Goal: Task Accomplishment & Management: Complete application form

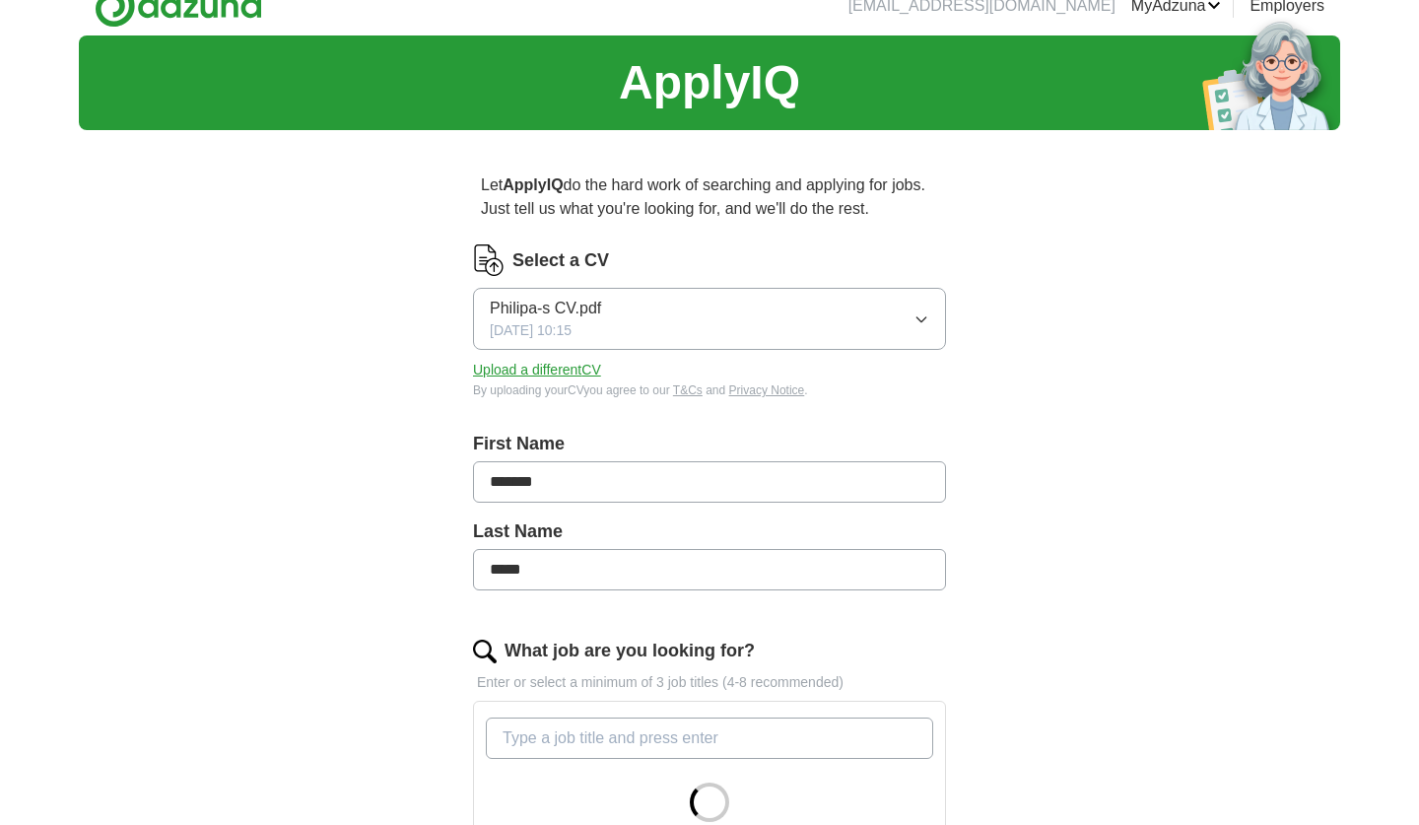
scroll to position [26, 0]
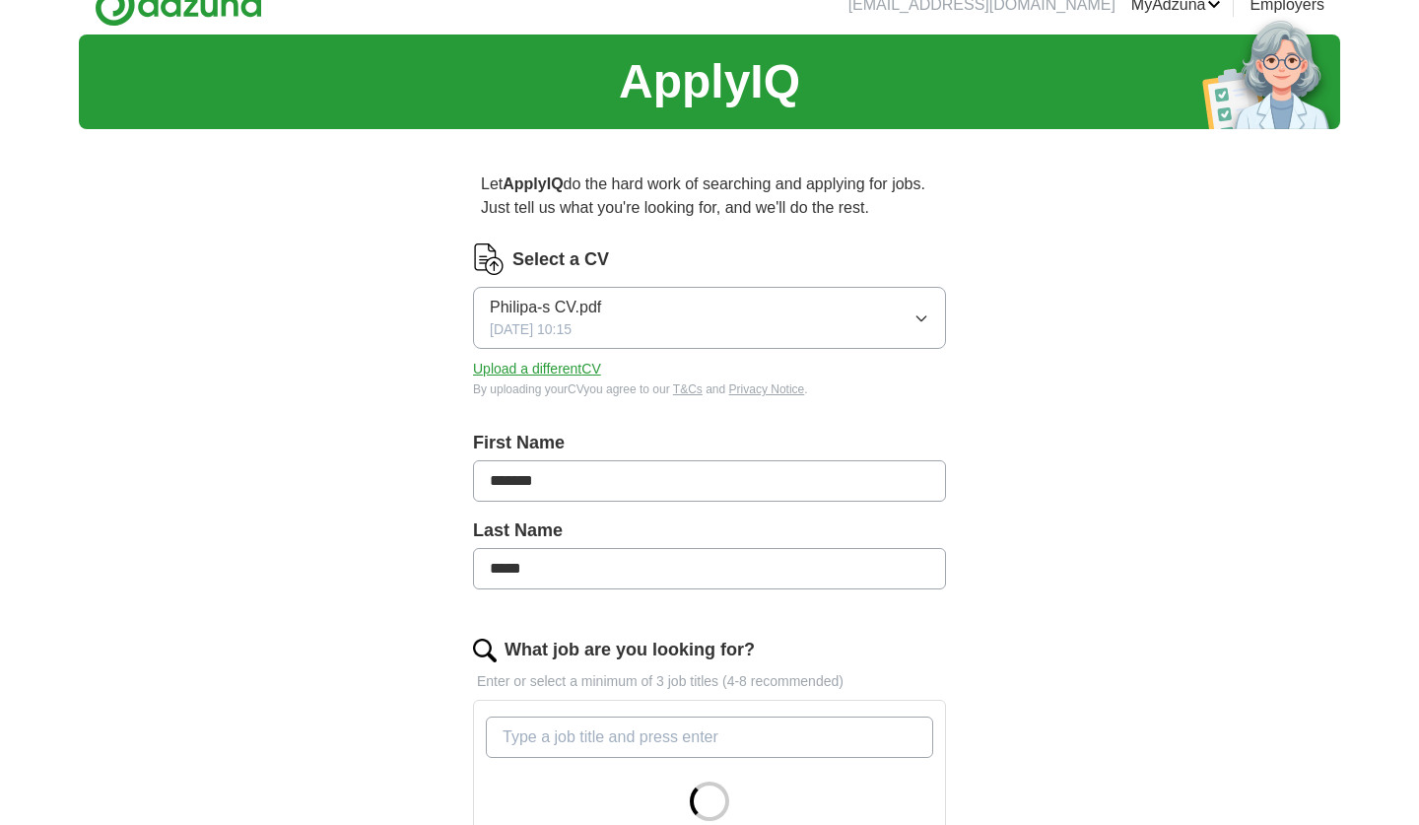
click at [550, 370] on button "Upload a different CV" at bounding box center [537, 369] width 128 height 21
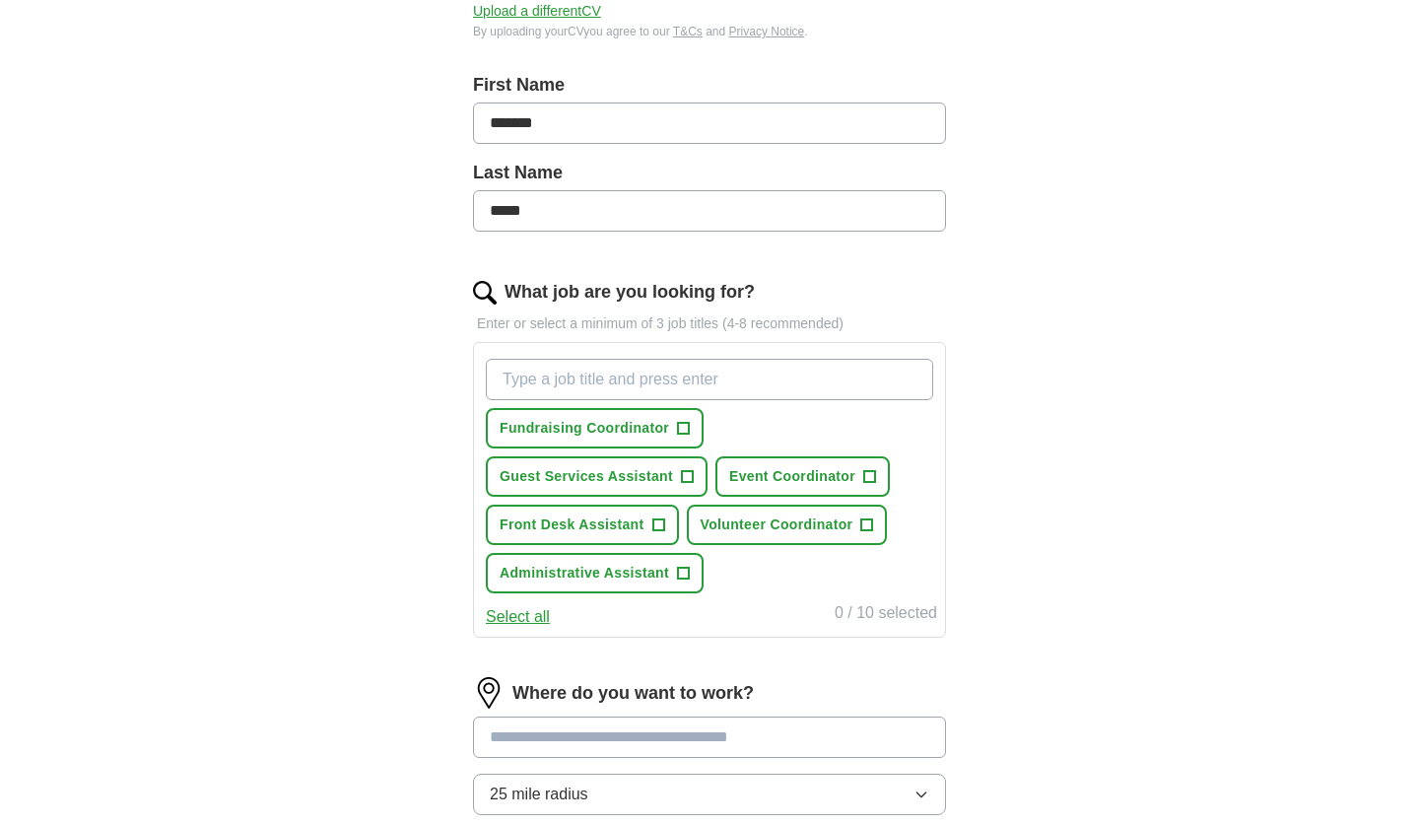
scroll to position [389, 0]
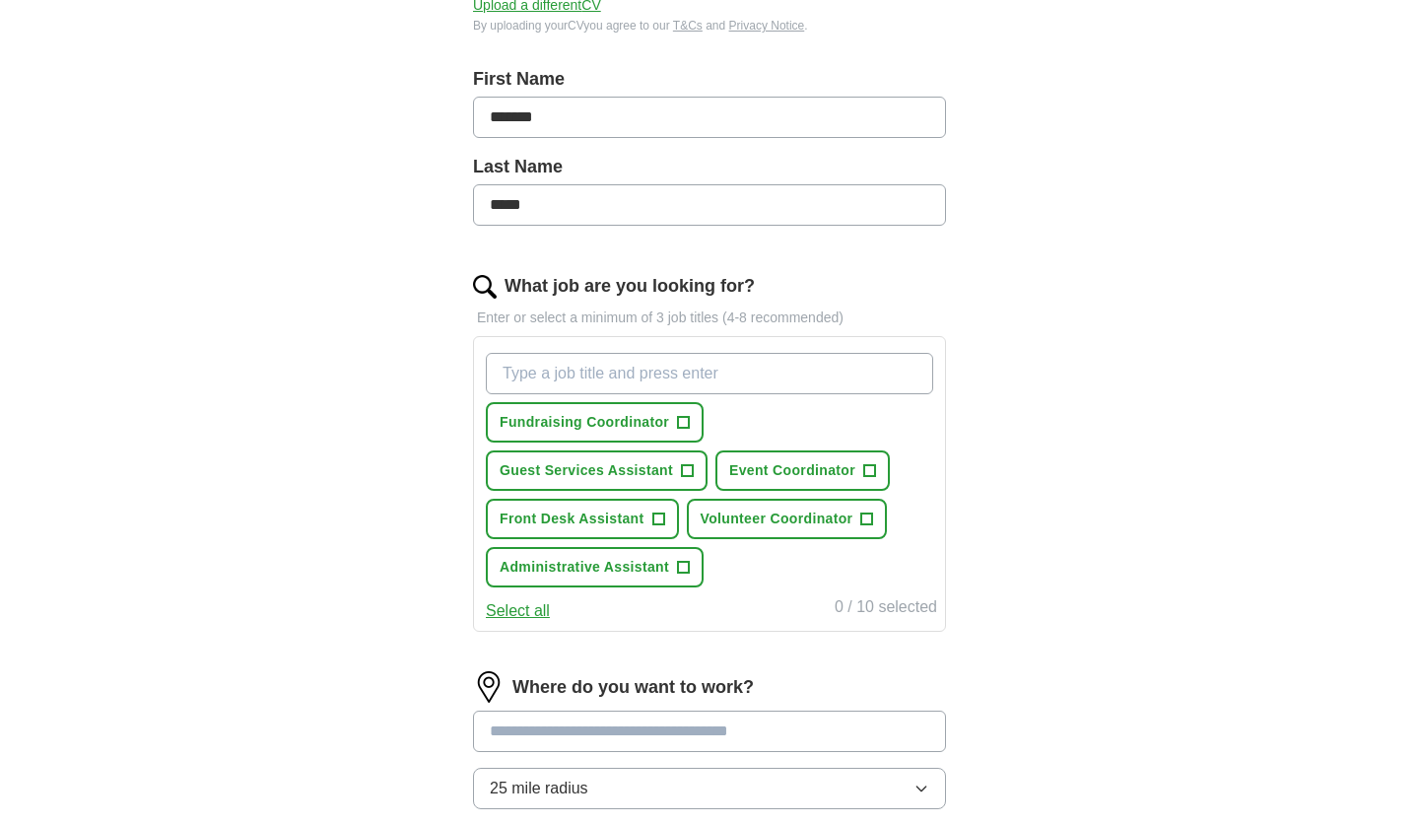
click at [679, 499] on button "Front Desk Assistant +" at bounding box center [582, 519] width 193 height 40
click at [669, 557] on span "Administrative Assistant" at bounding box center [584, 567] width 169 height 21
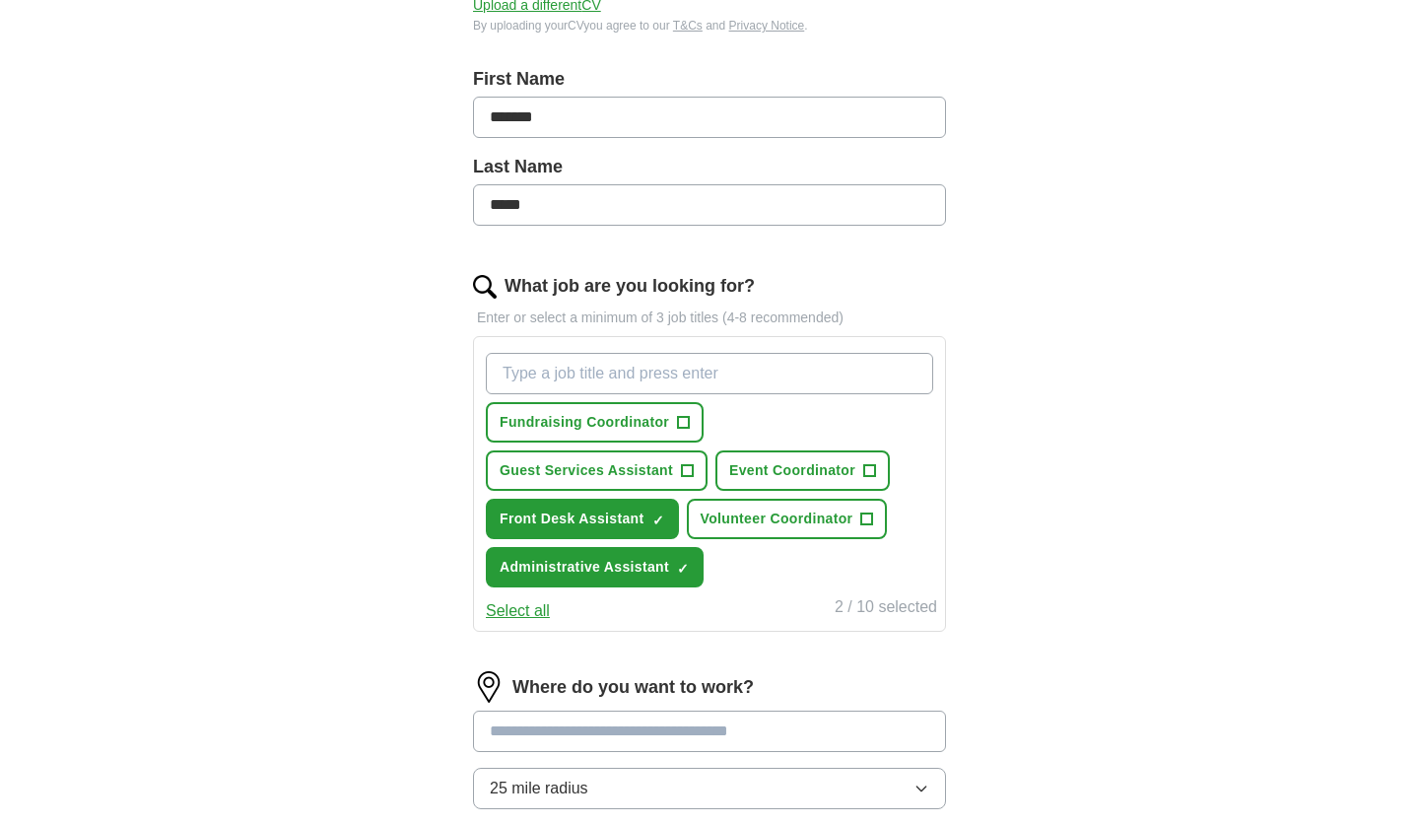
click at [673, 460] on span "Guest Services Assistant" at bounding box center [586, 470] width 173 height 21
click at [662, 434] on button "Fundraising Coordinator +" at bounding box center [595, 422] width 218 height 40
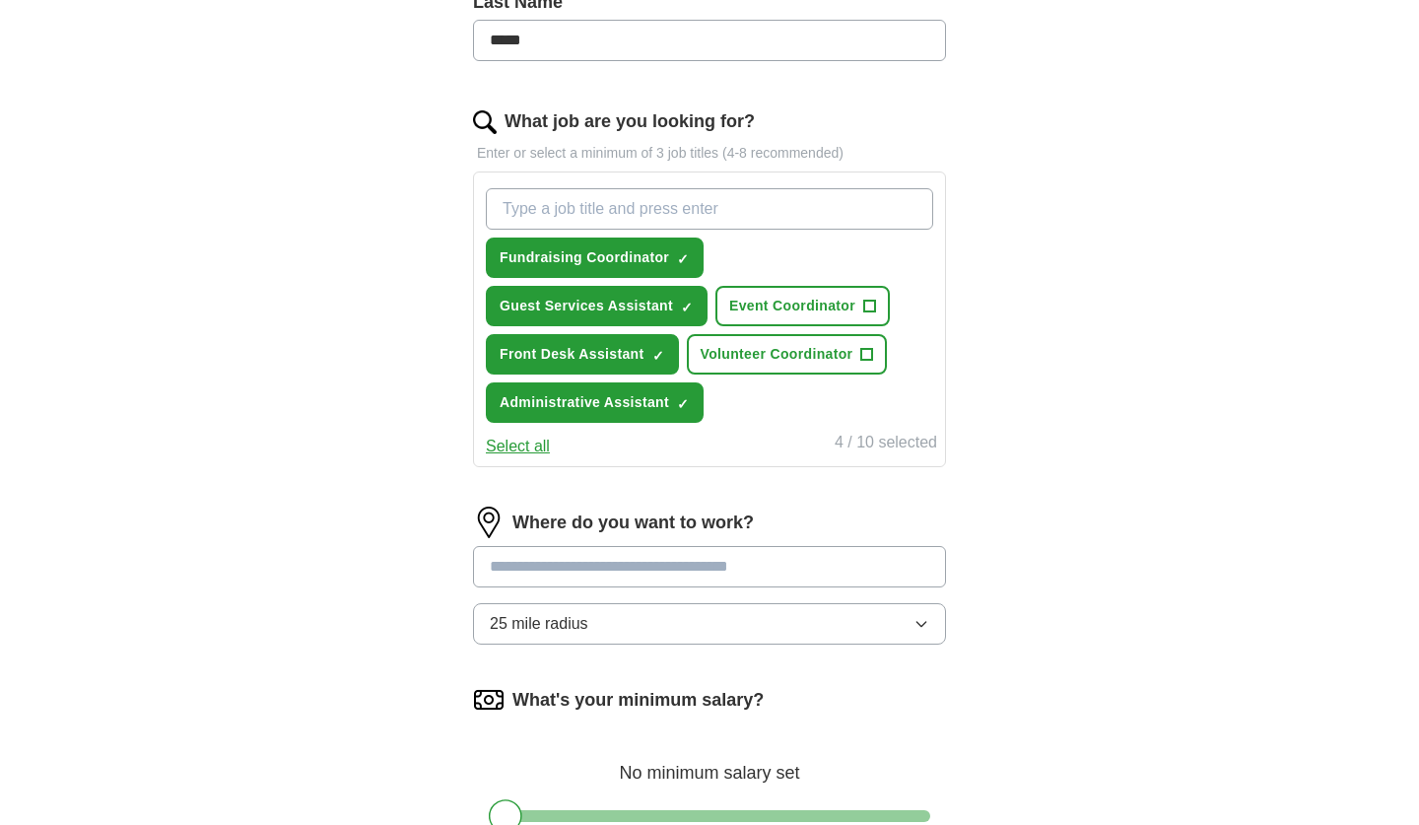
scroll to position [556, 0]
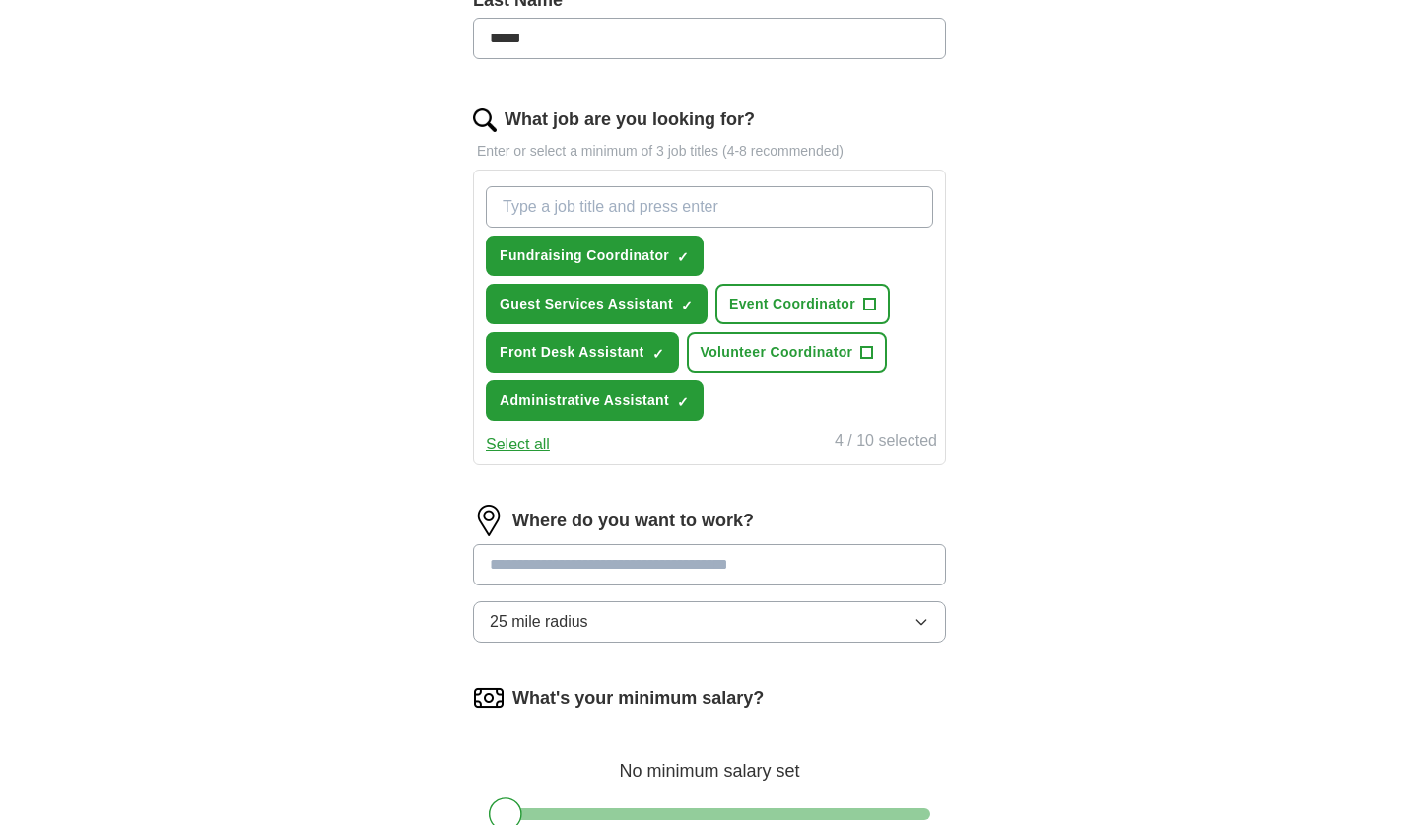
click at [626, 601] on button "25 mile radius" at bounding box center [709, 621] width 473 height 41
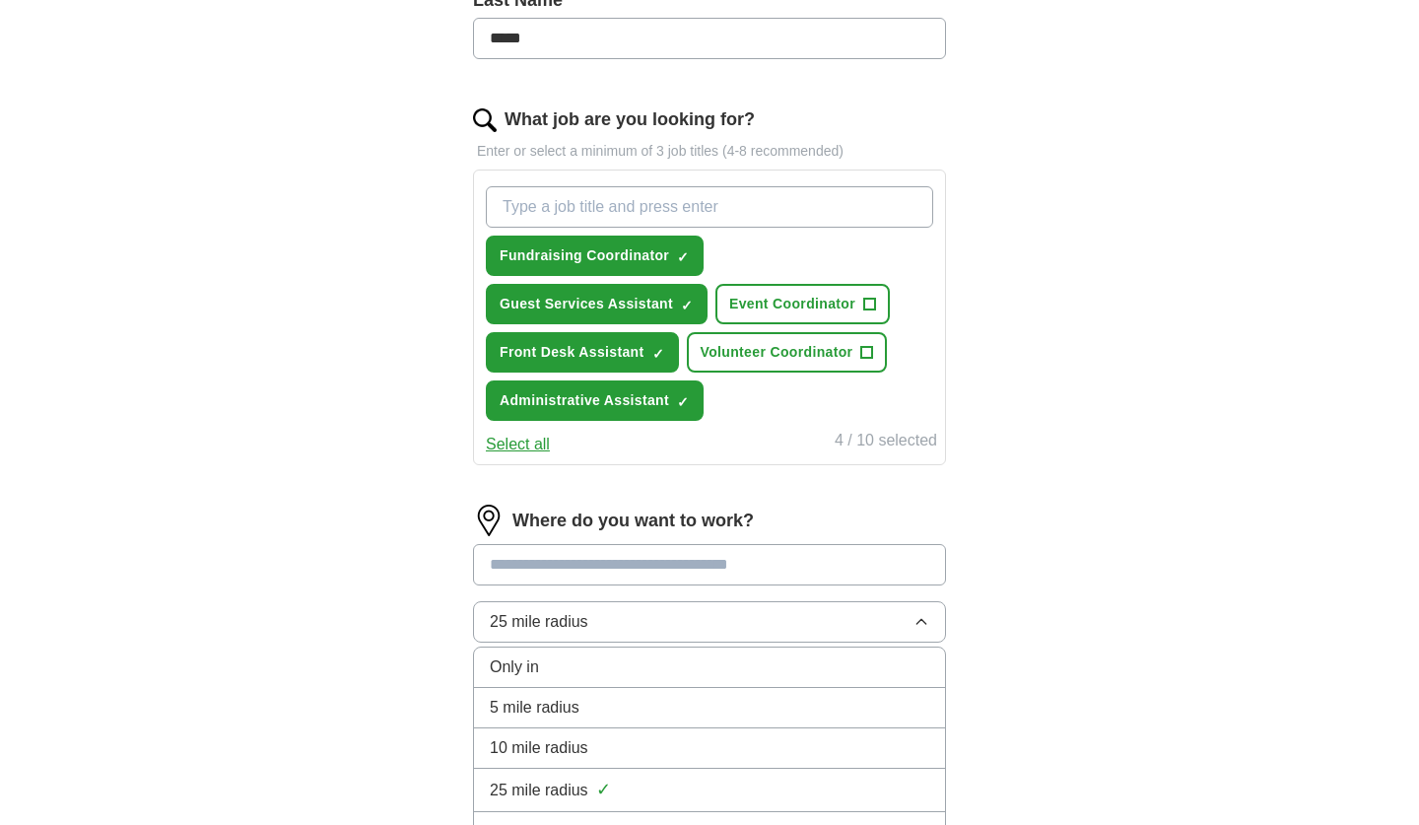
click at [585, 736] on span "10 mile radius" at bounding box center [539, 748] width 99 height 24
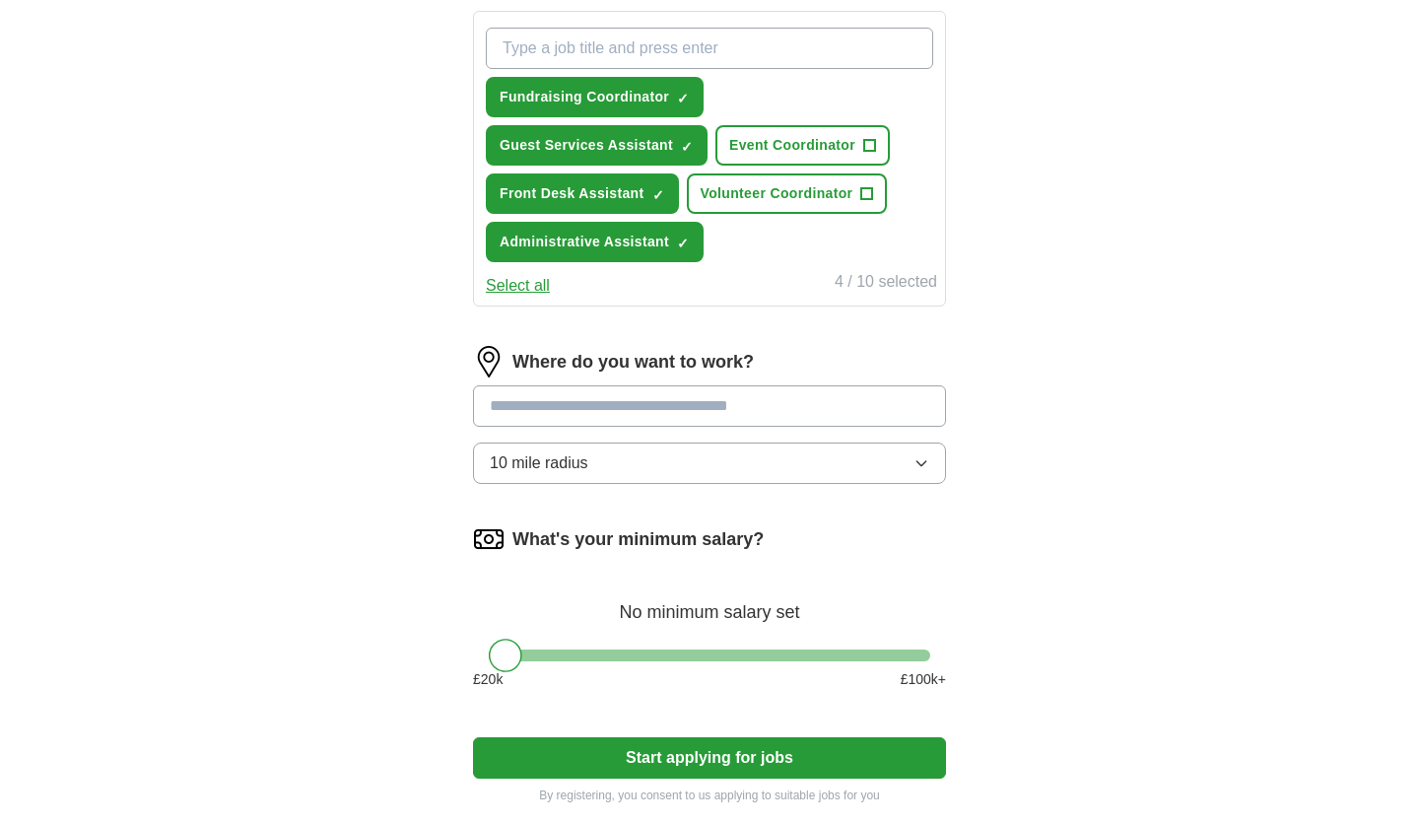
scroll to position [715, 0]
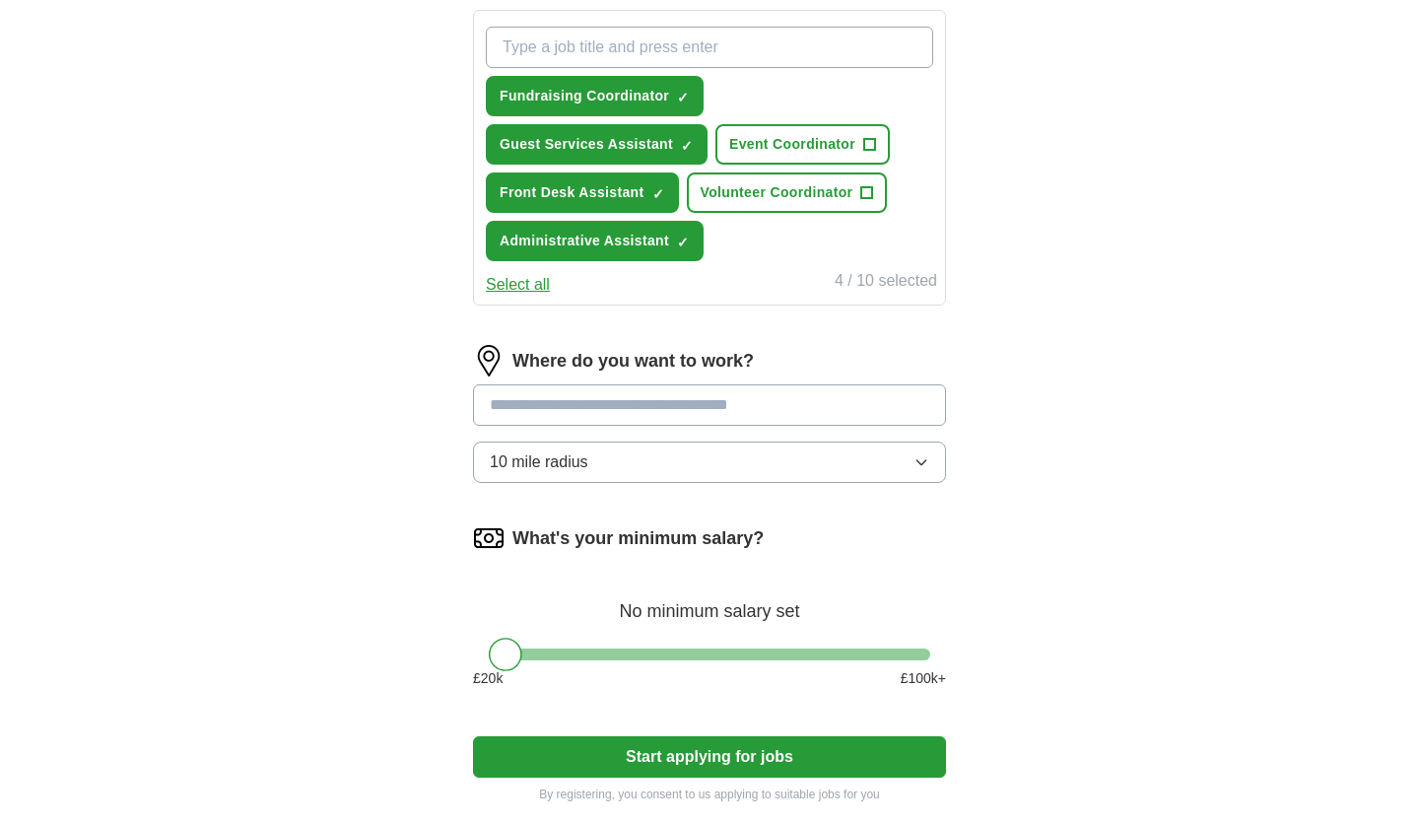
click at [597, 384] on input at bounding box center [709, 404] width 473 height 41
type input "**"
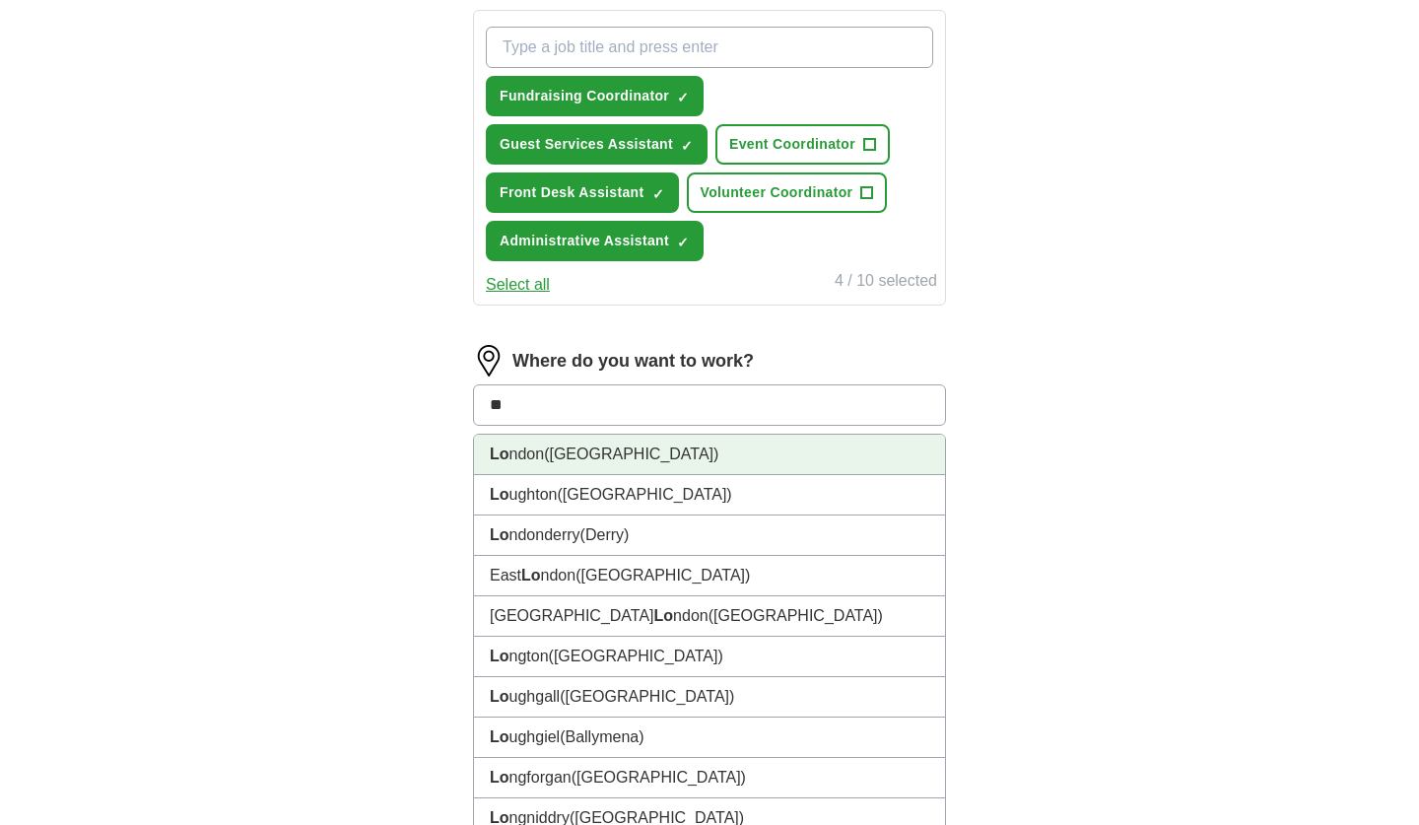
click at [583, 435] on li "Lo ndon ([GEOGRAPHIC_DATA])" at bounding box center [709, 455] width 471 height 40
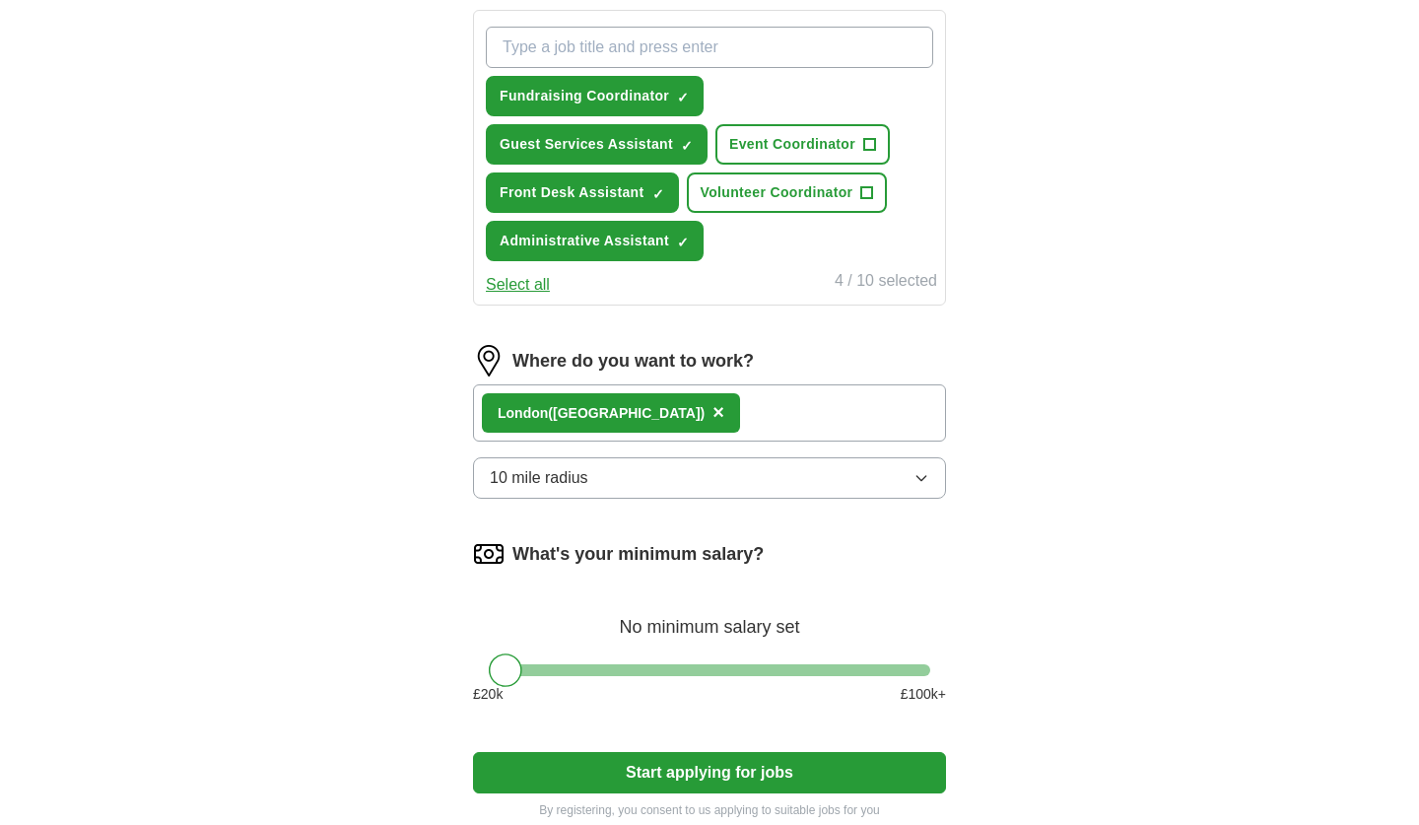
click at [636, 384] on div "Lo ndon ([GEOGRAPHIC_DATA]) ×" at bounding box center [709, 412] width 473 height 57
click at [712, 401] on span "×" at bounding box center [718, 412] width 12 height 22
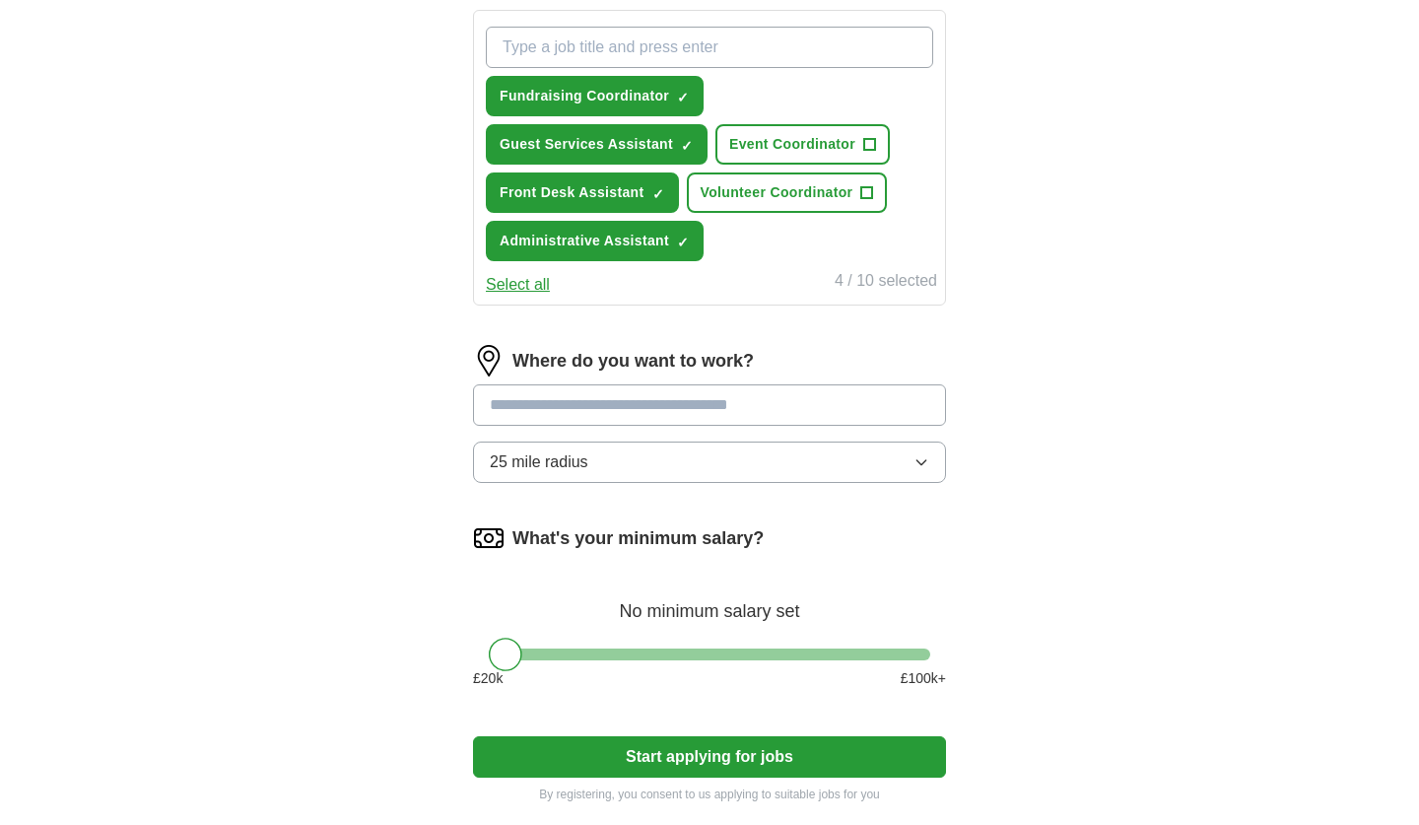
click at [596, 384] on input at bounding box center [709, 404] width 473 height 41
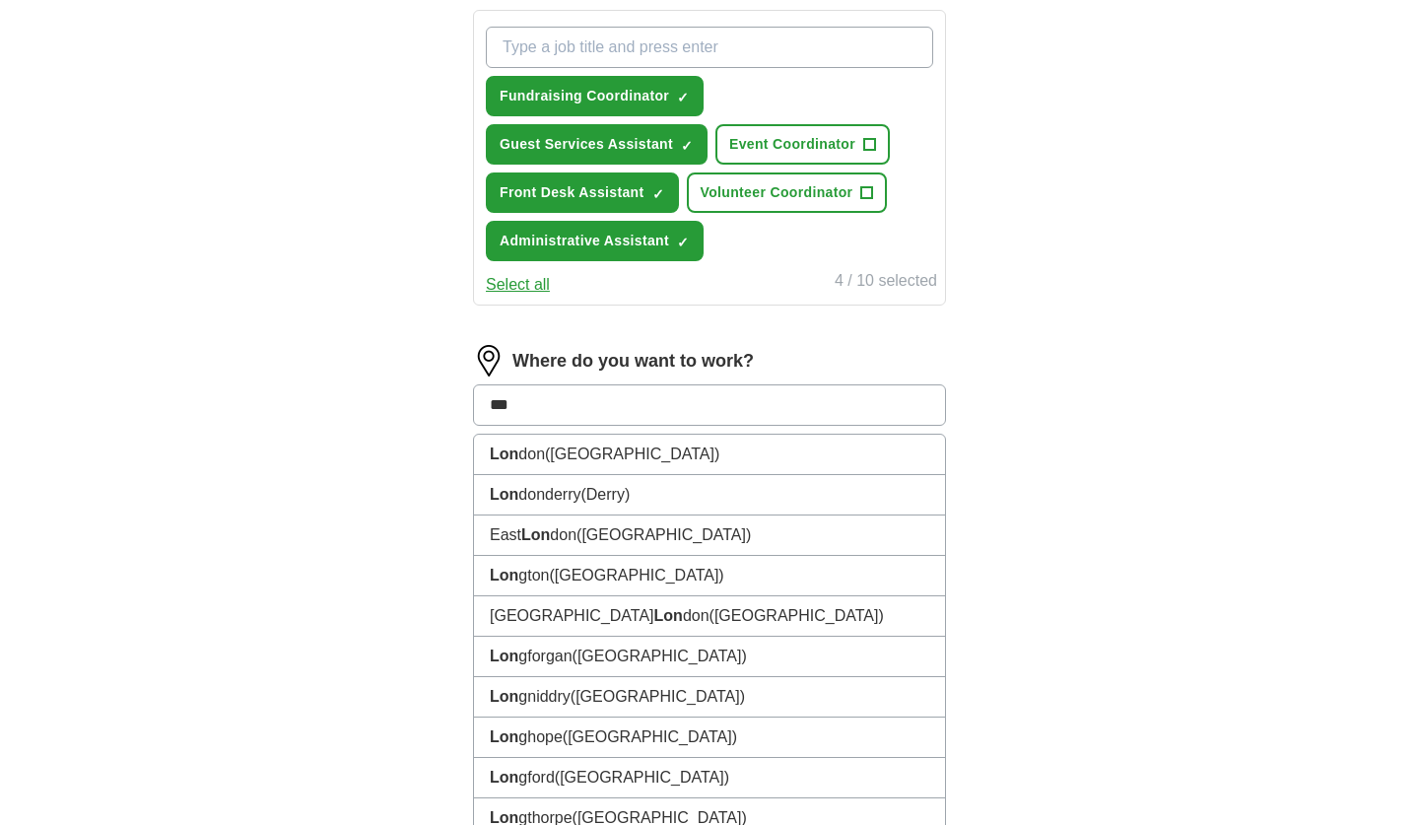
type input "****"
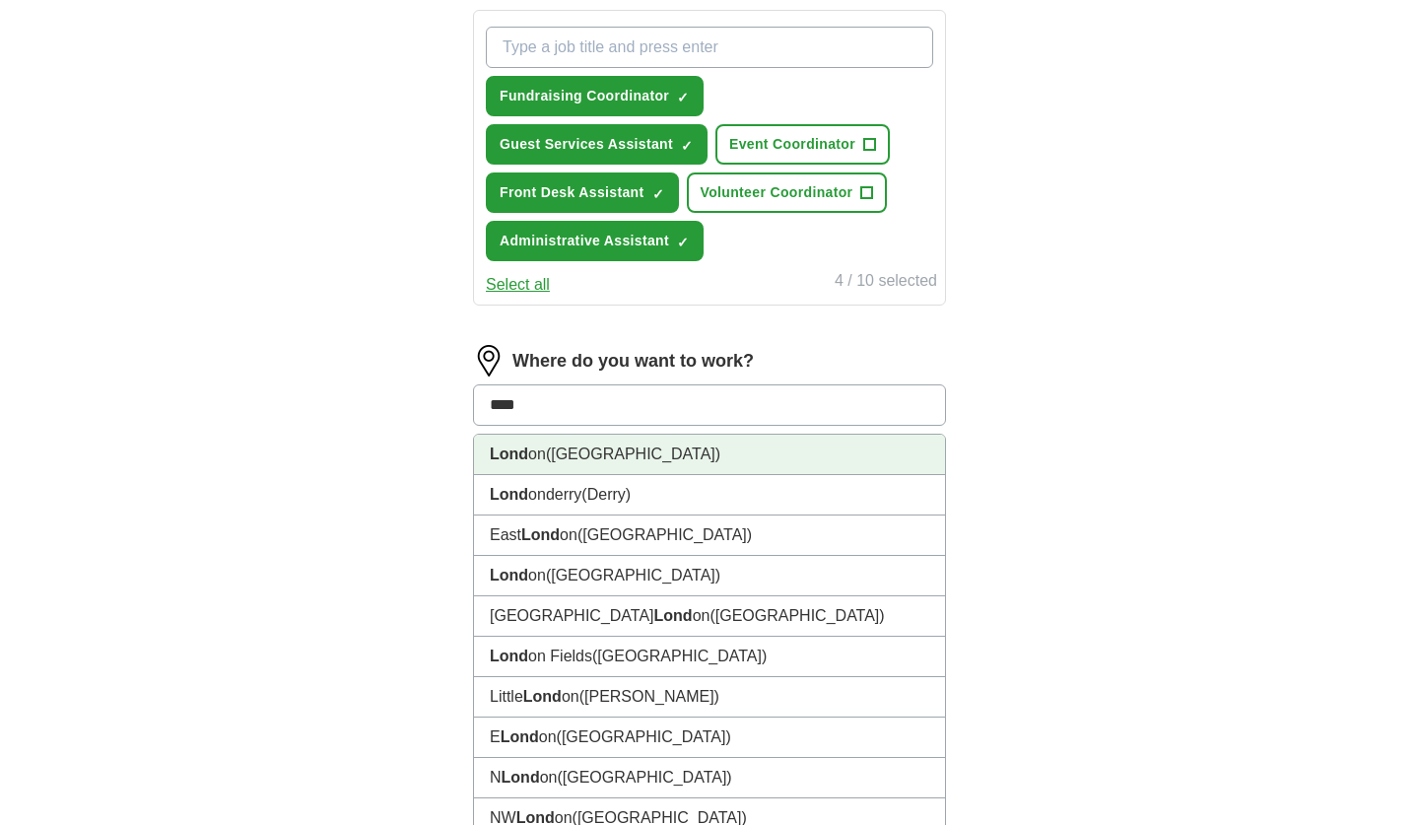
click at [586, 435] on li "Lond on ([GEOGRAPHIC_DATA])" at bounding box center [709, 455] width 471 height 40
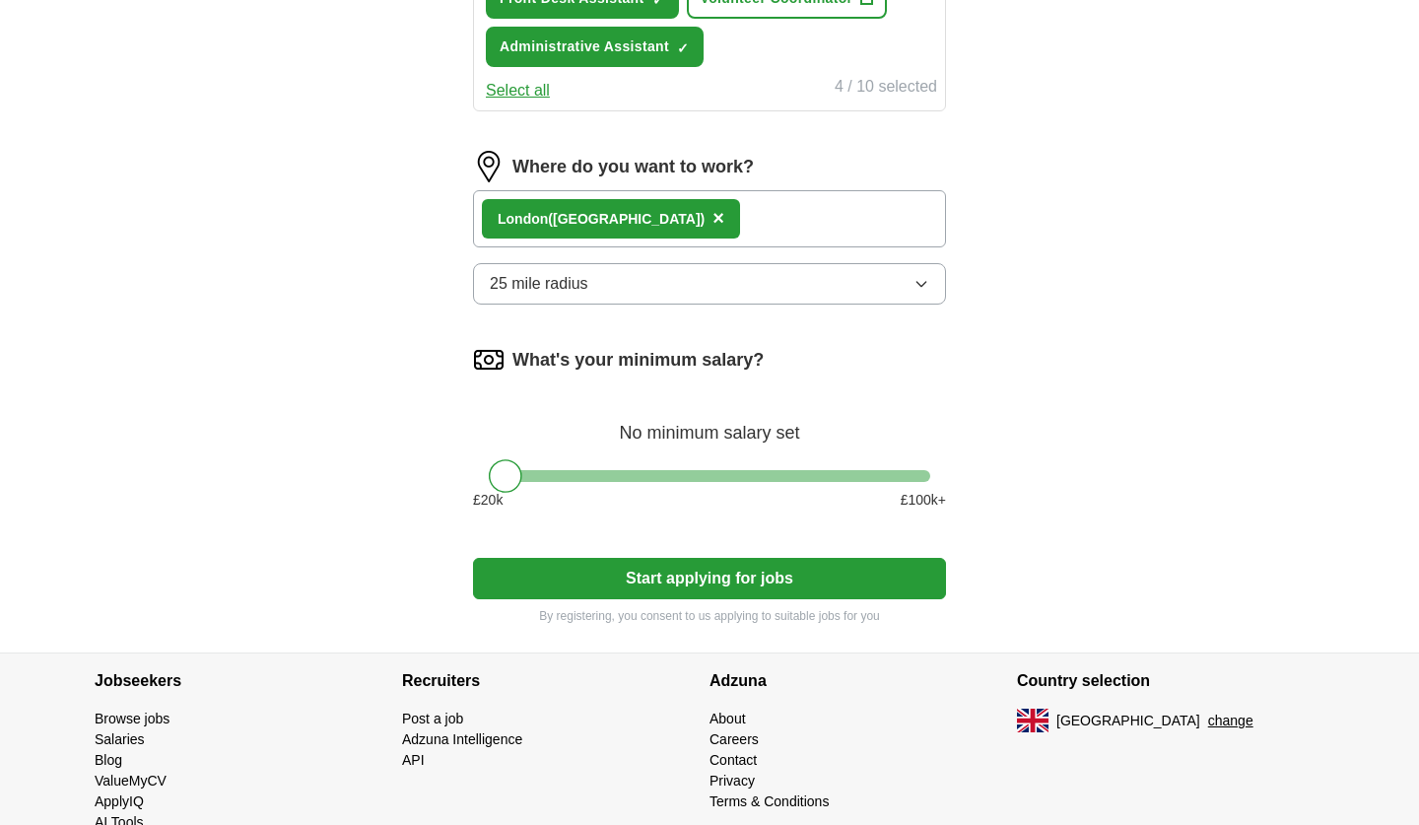
scroll to position [909, 0]
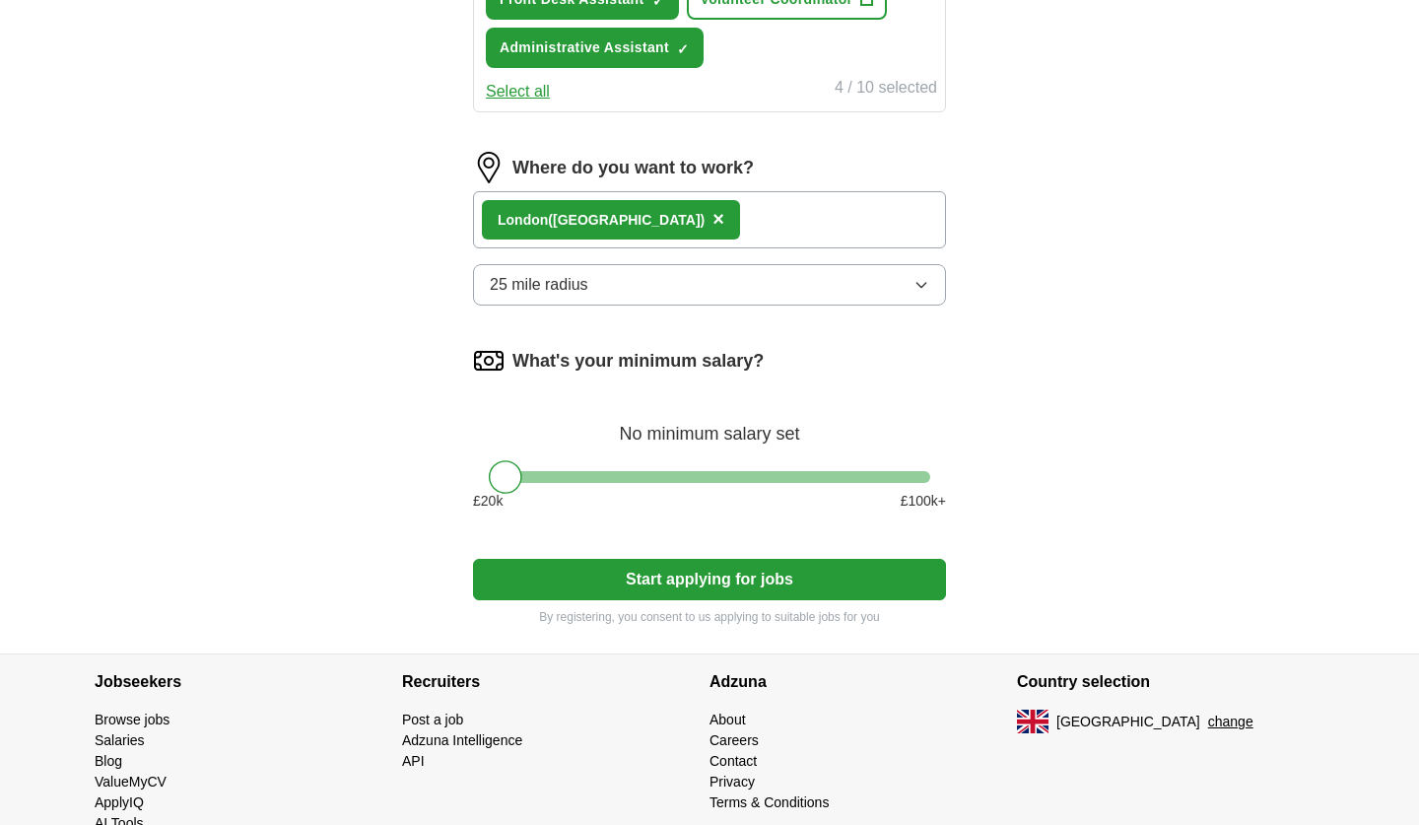
click at [666, 559] on button "Start applying for jobs" at bounding box center [709, 579] width 473 height 41
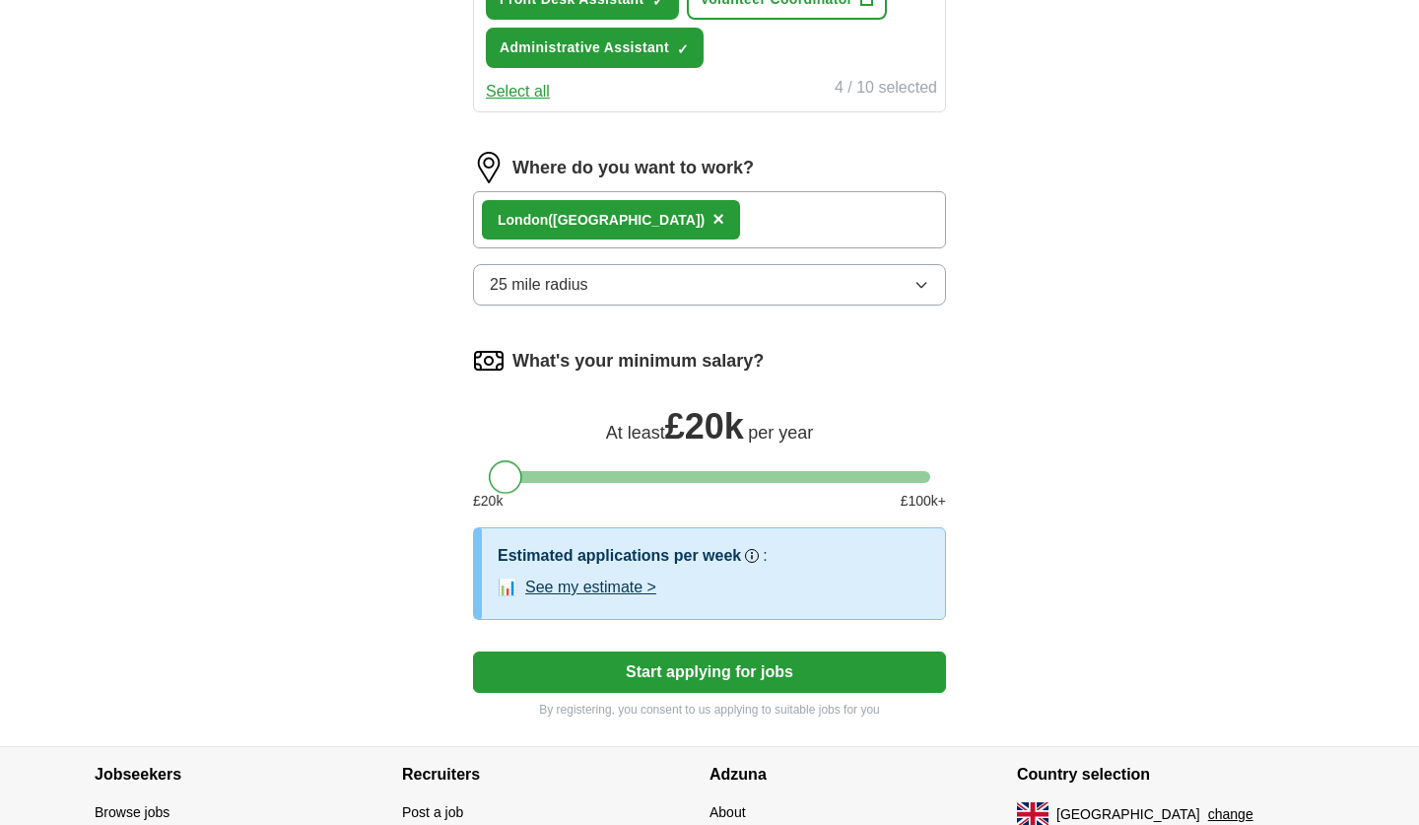
drag, startPoint x: 508, startPoint y: 432, endPoint x: 483, endPoint y: 432, distance: 25.6
click at [483, 471] on div at bounding box center [709, 477] width 473 height 12
click at [546, 651] on button "Start applying for jobs" at bounding box center [709, 671] width 473 height 41
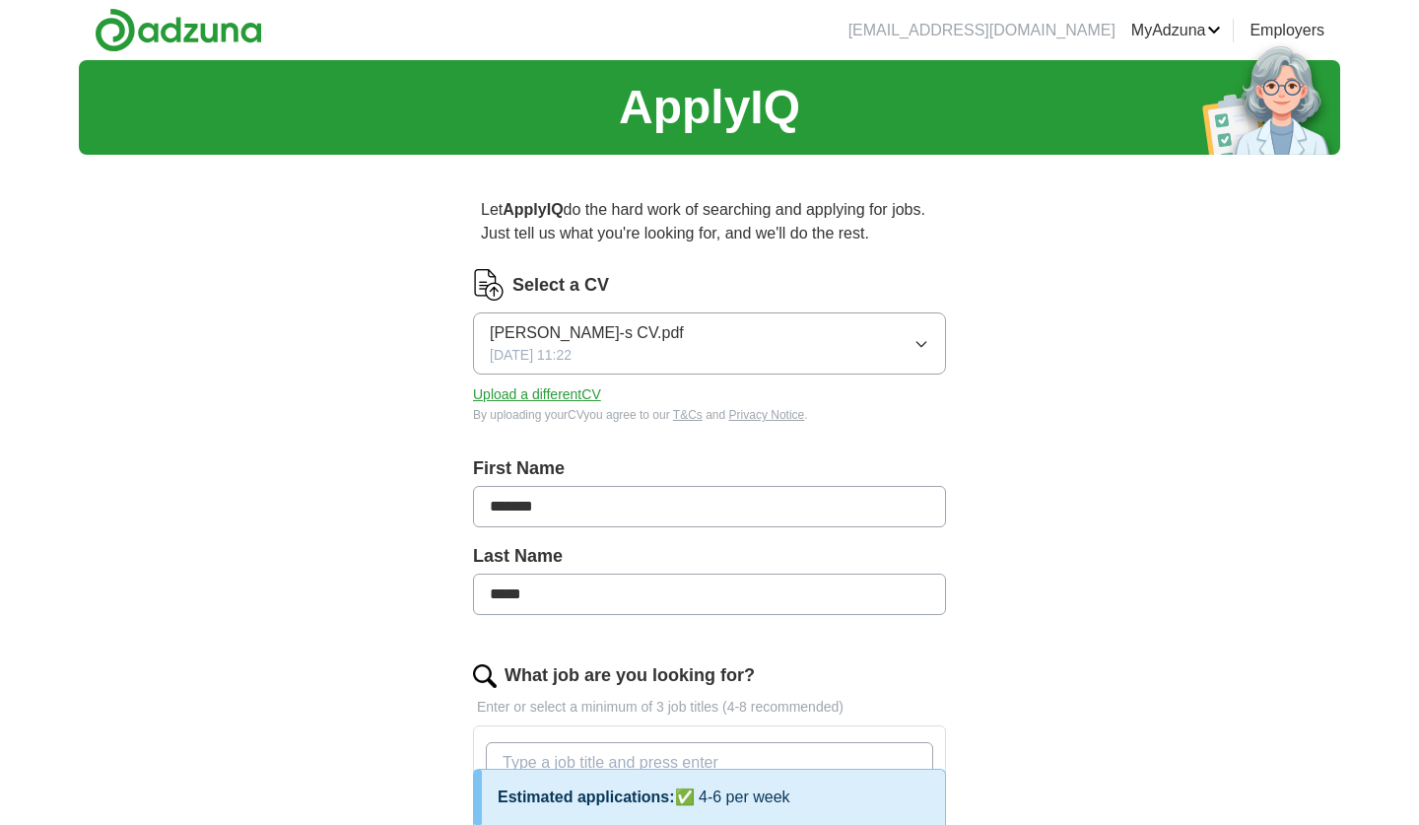
select select "**"
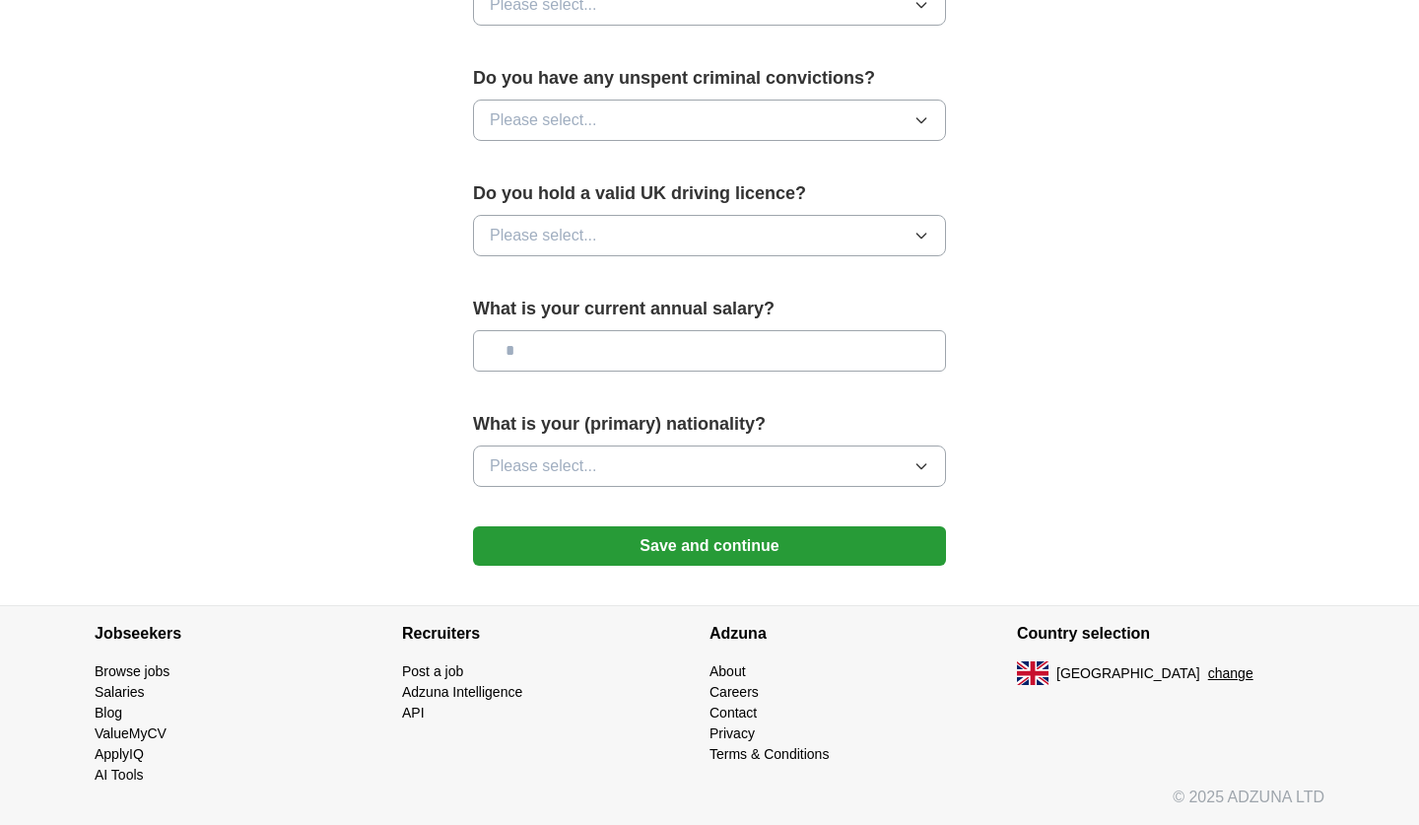
scroll to position [1225, 0]
click at [575, 479] on button "Please select..." at bounding box center [709, 465] width 473 height 41
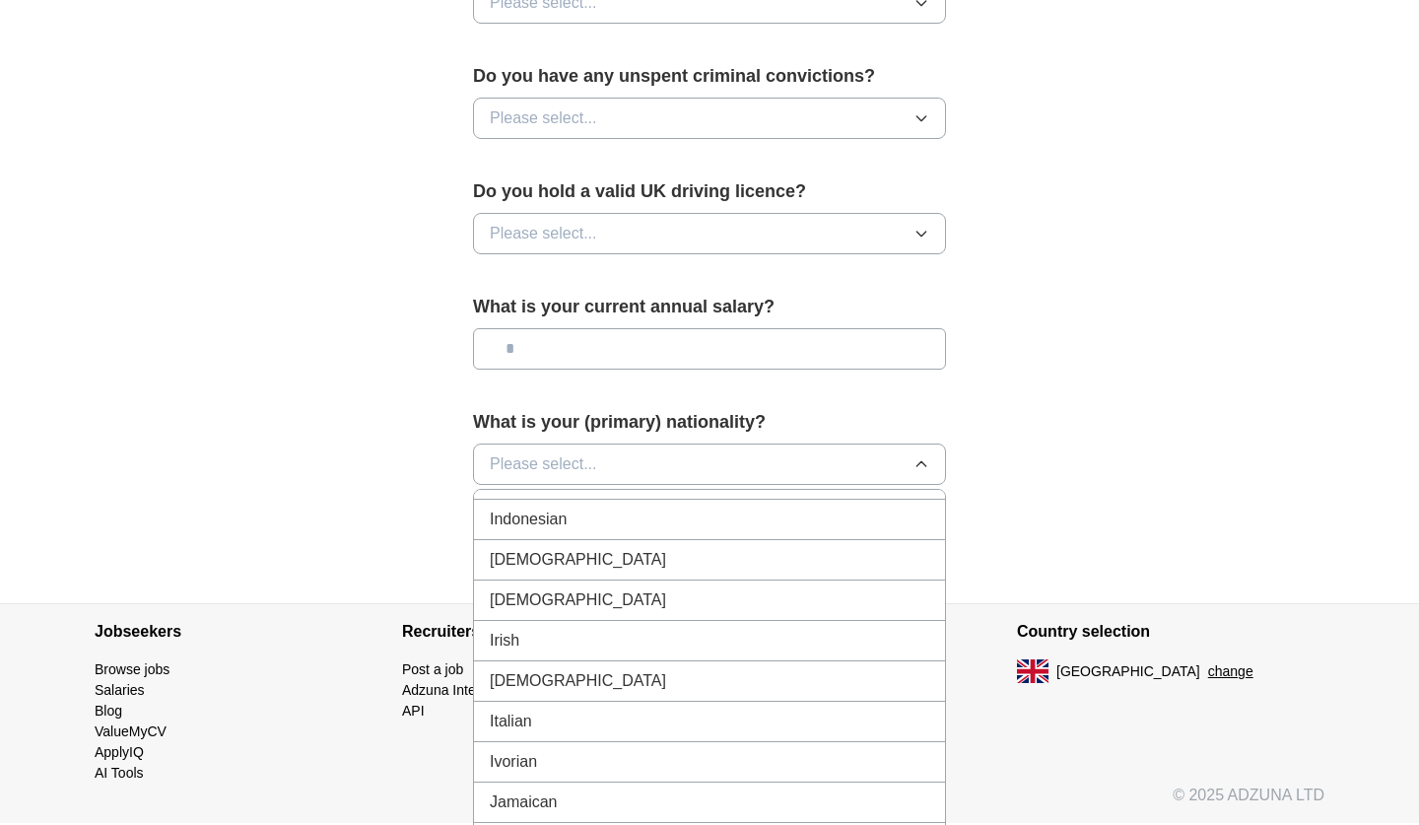
scroll to position [3289, 0]
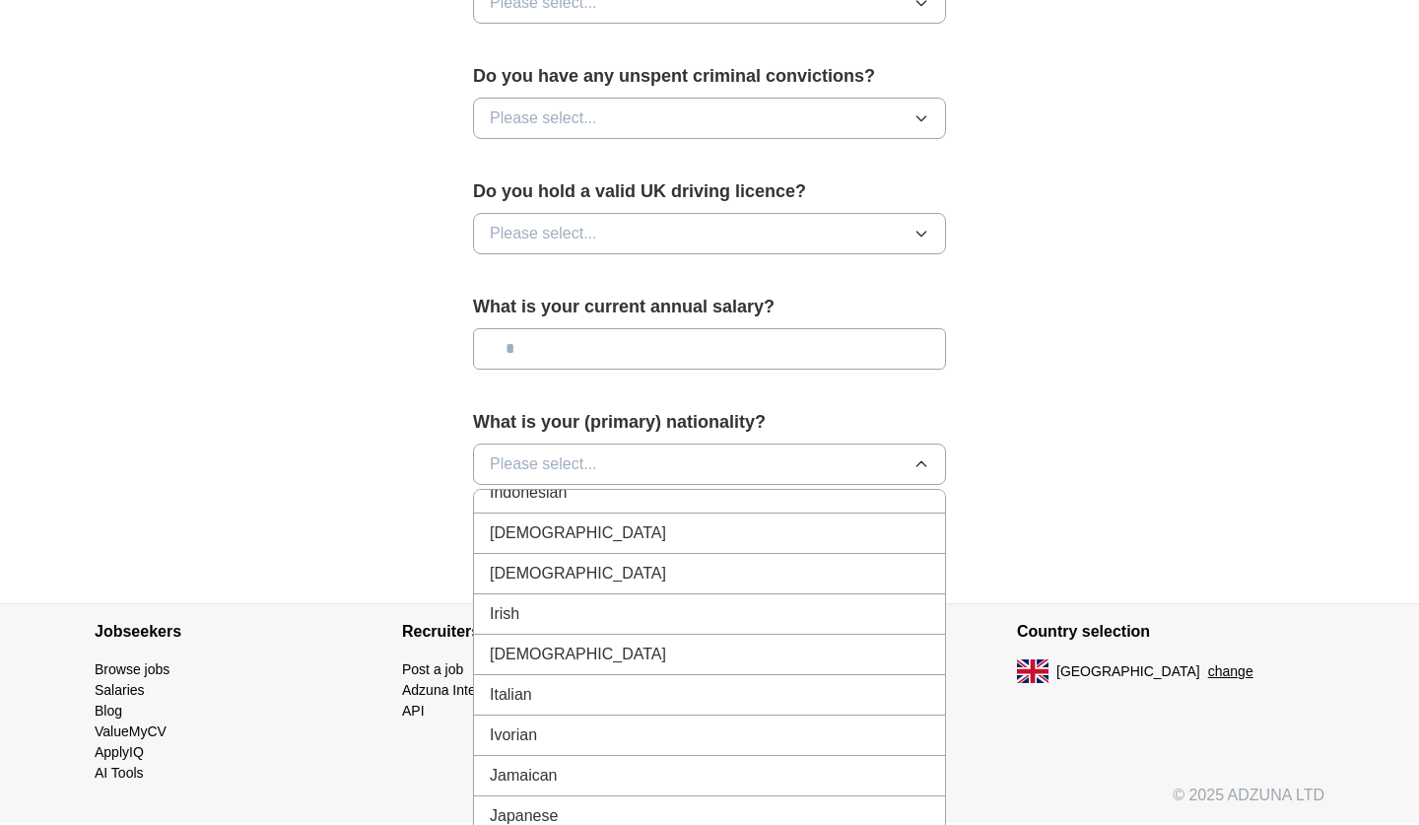
click at [560, 705] on div "Italian" at bounding box center [709, 695] width 439 height 24
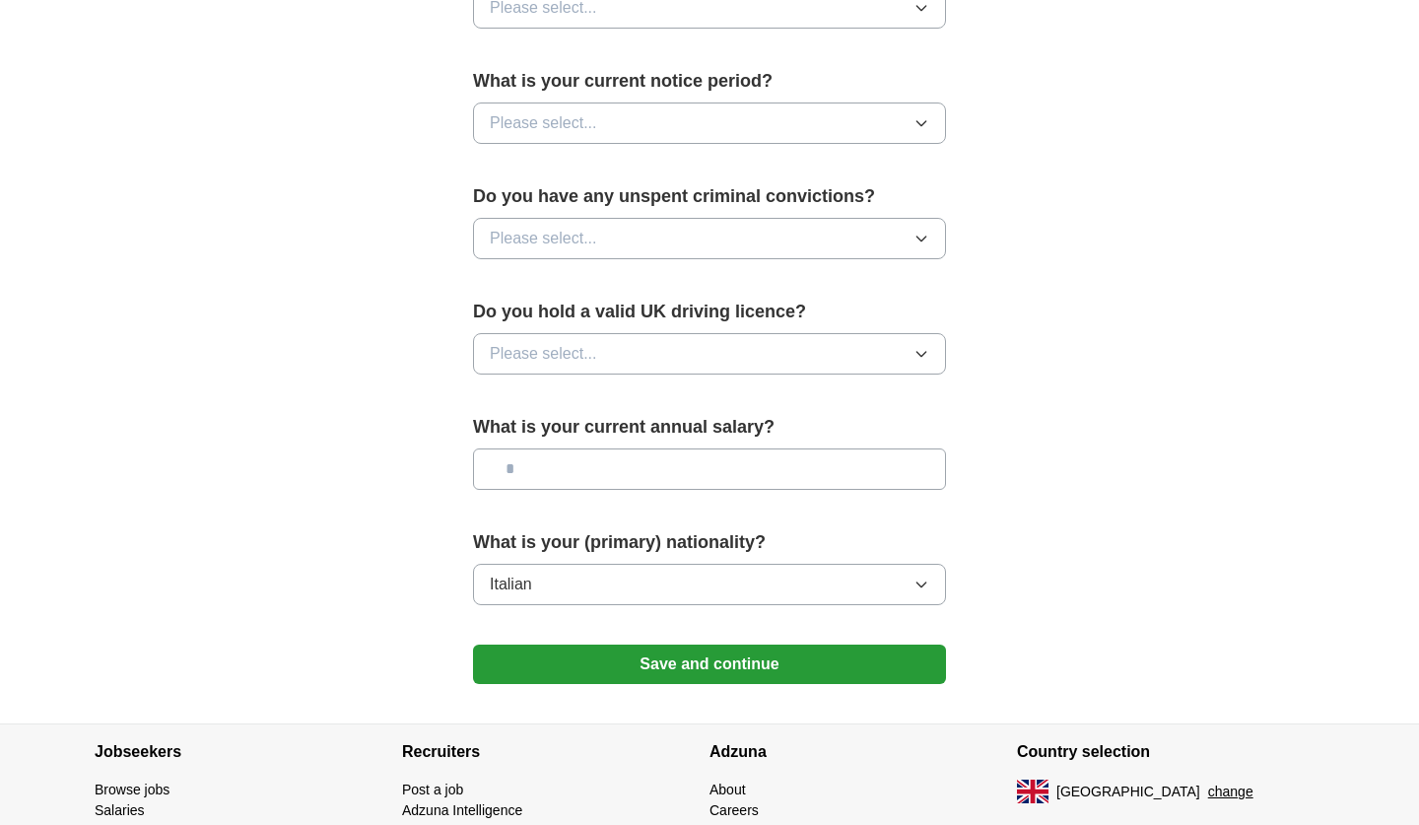
scroll to position [1039, 0]
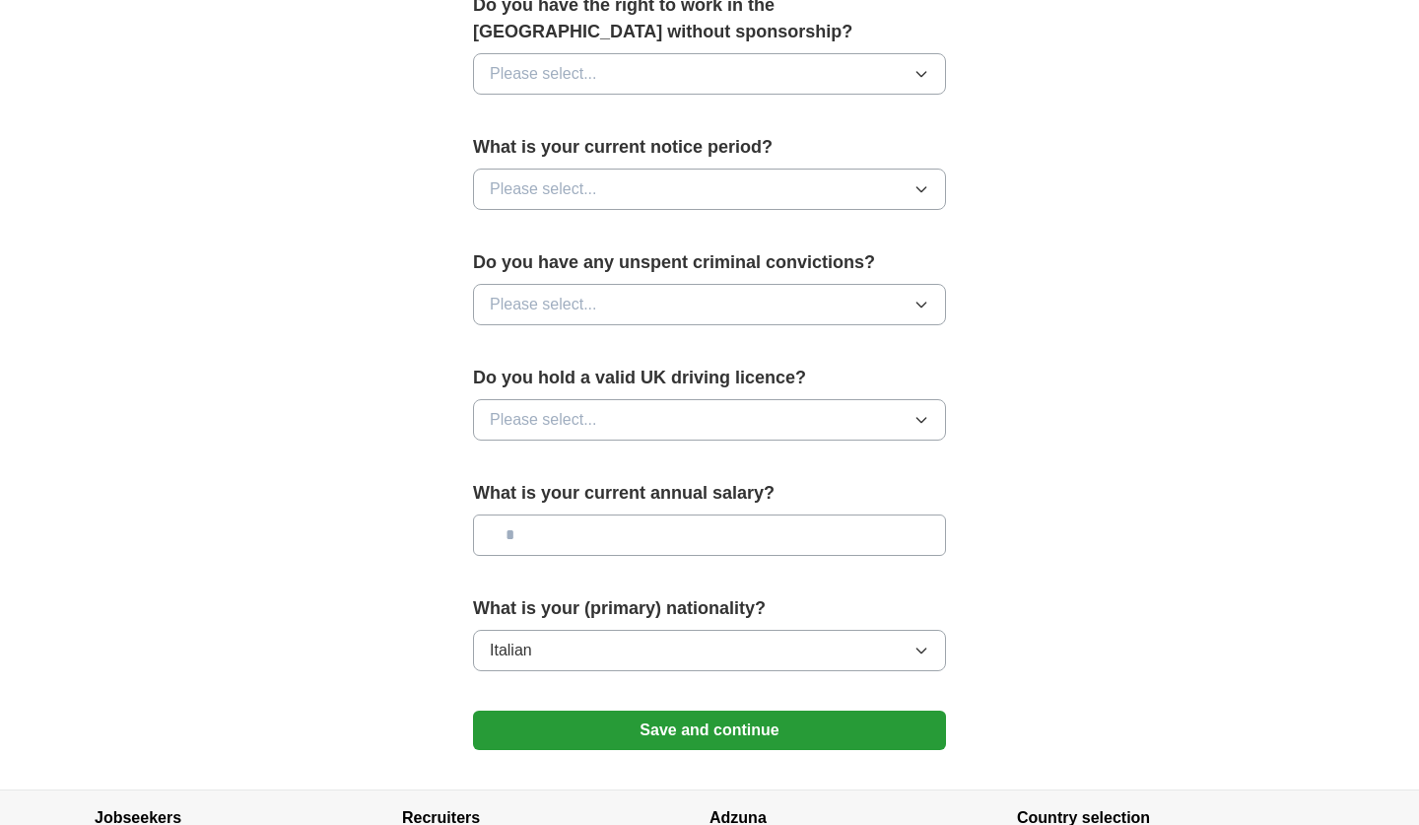
click at [644, 398] on div "Do you hold a valid UK driving licence? Please select..." at bounding box center [709, 411] width 473 height 92
click at [644, 414] on button "Please select..." at bounding box center [709, 419] width 473 height 41
click at [609, 513] on div "No" at bounding box center [709, 506] width 439 height 24
click at [633, 291] on button "Please select..." at bounding box center [709, 304] width 473 height 41
click at [608, 405] on li "No" at bounding box center [709, 390] width 471 height 40
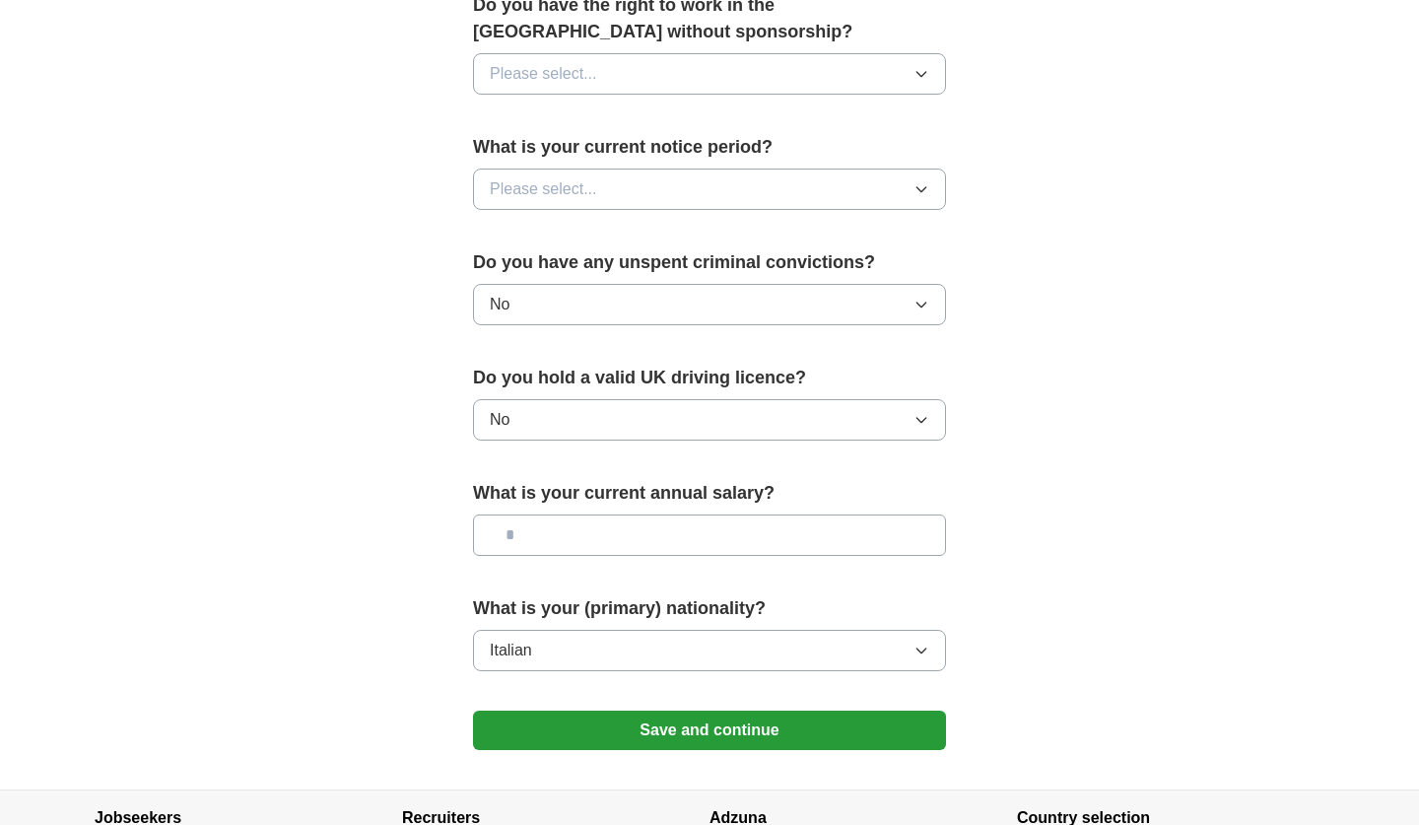
click at [653, 195] on button "Please select..." at bounding box center [709, 188] width 473 height 41
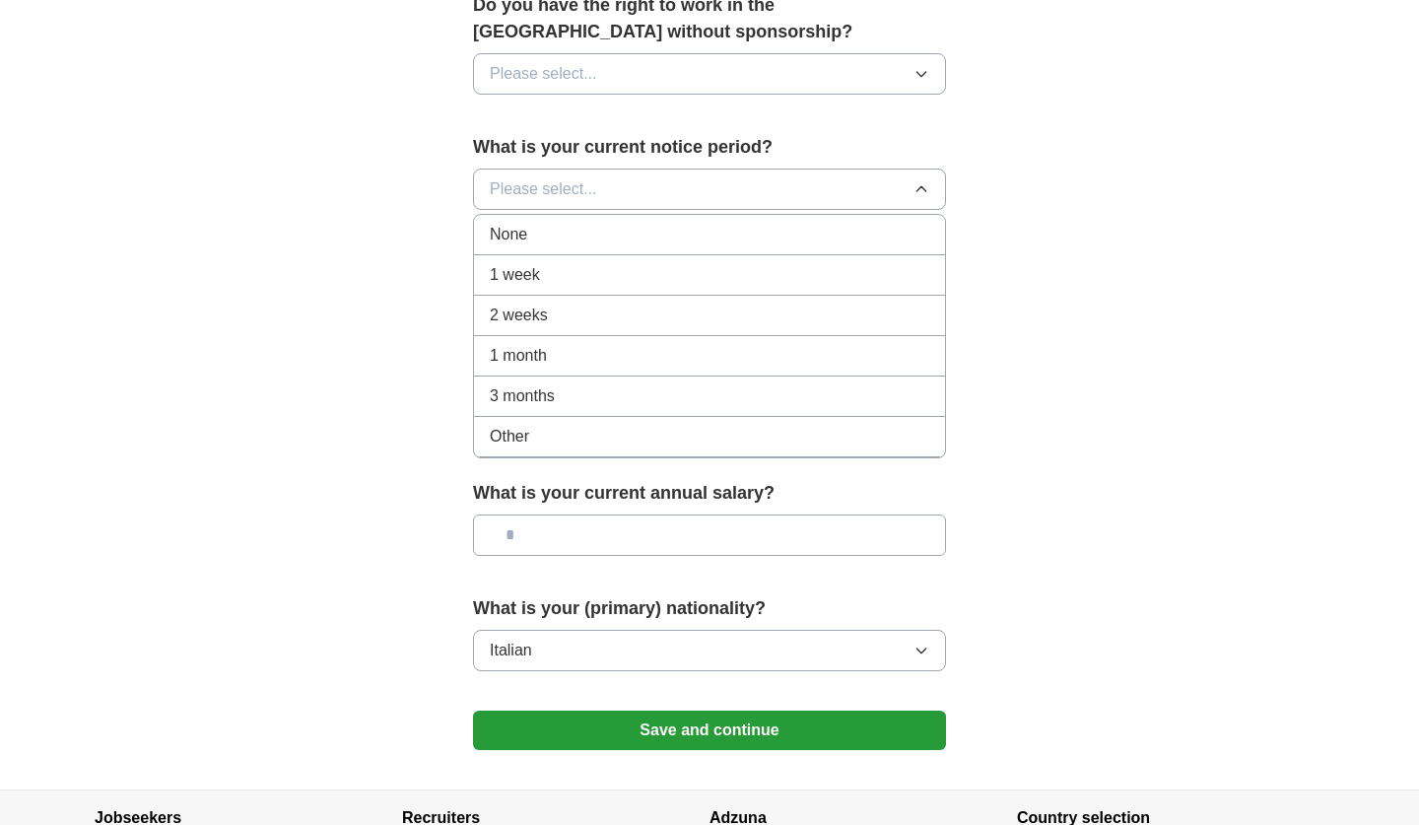
click at [648, 227] on div "None" at bounding box center [709, 235] width 439 height 24
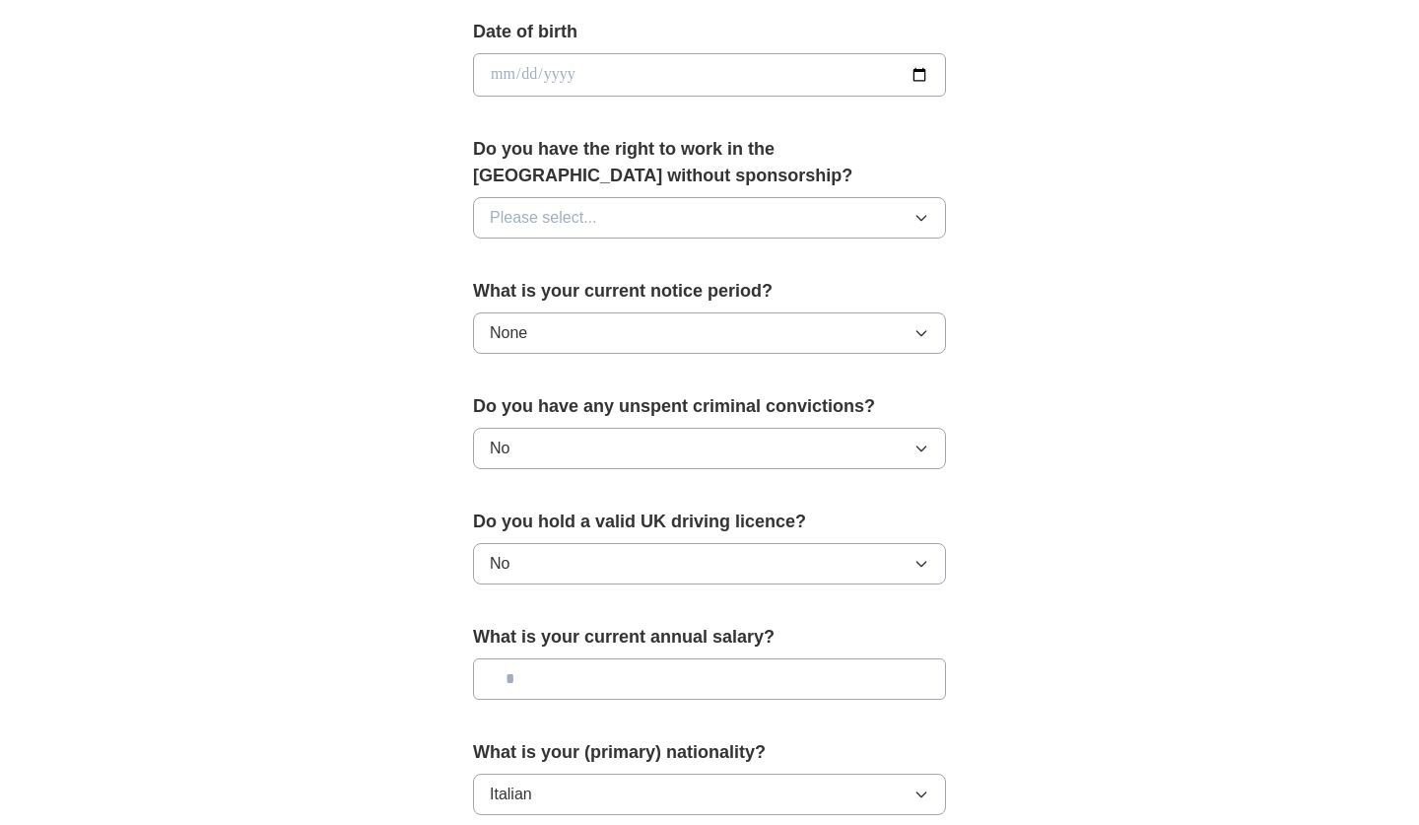
scroll to position [811, 0]
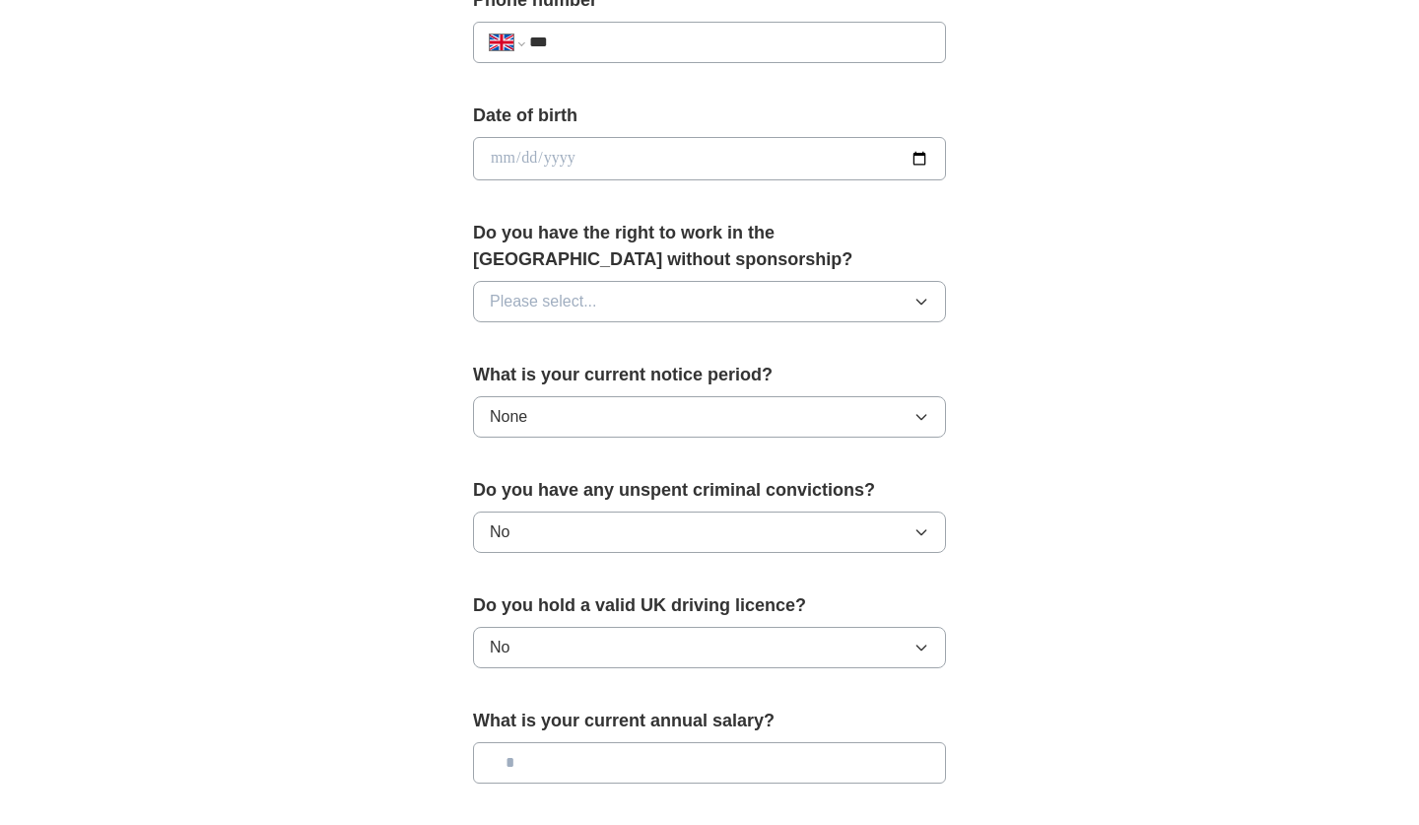
click at [639, 308] on button "Please select..." at bounding box center [709, 301] width 473 height 41
click at [623, 353] on div "Yes" at bounding box center [709, 347] width 439 height 24
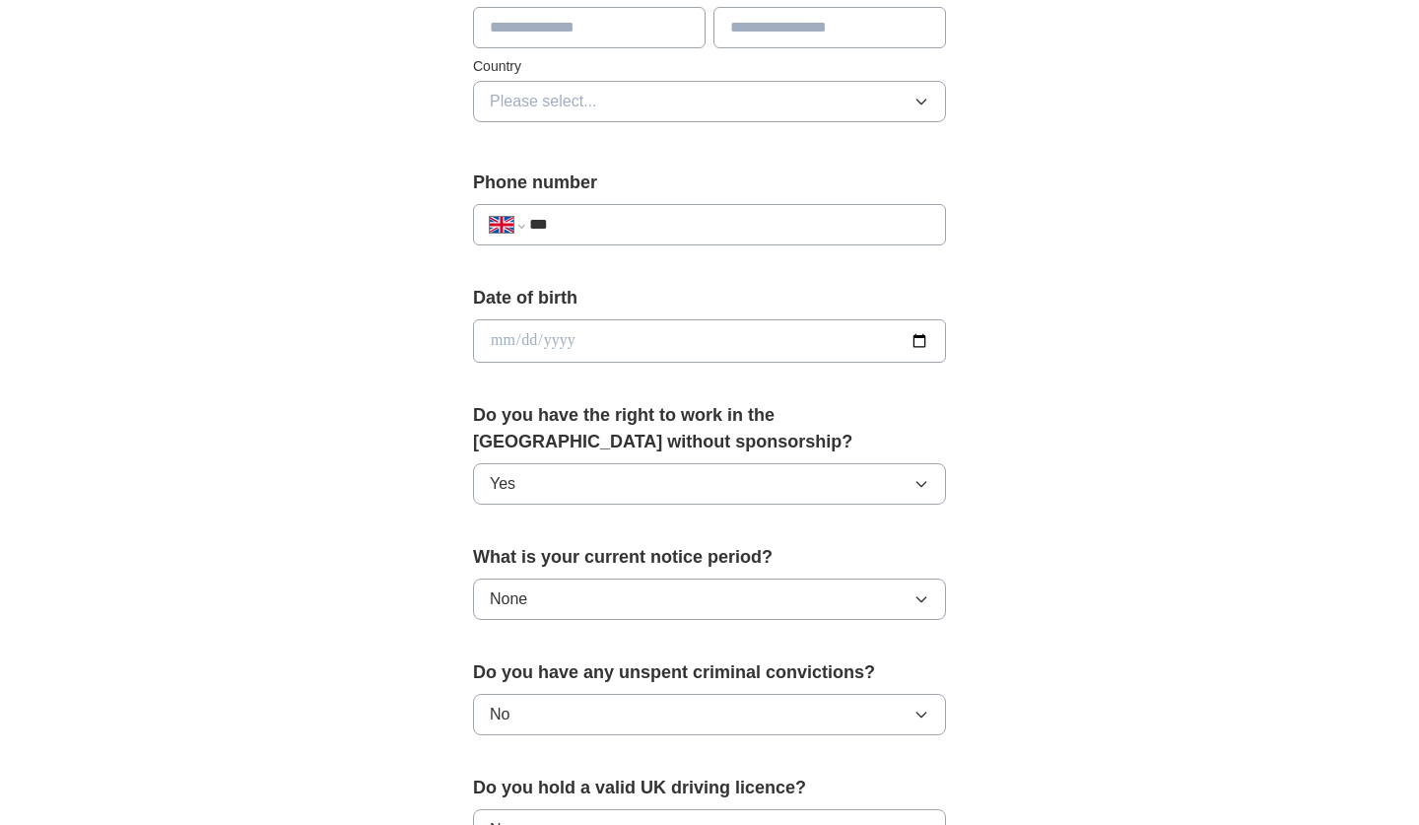
scroll to position [629, 0]
click at [611, 320] on input "date" at bounding box center [709, 340] width 473 height 43
click at [561, 345] on input "**********" at bounding box center [709, 340] width 473 height 43
click at [522, 345] on input "**********" at bounding box center [709, 340] width 473 height 43
type input "**********"
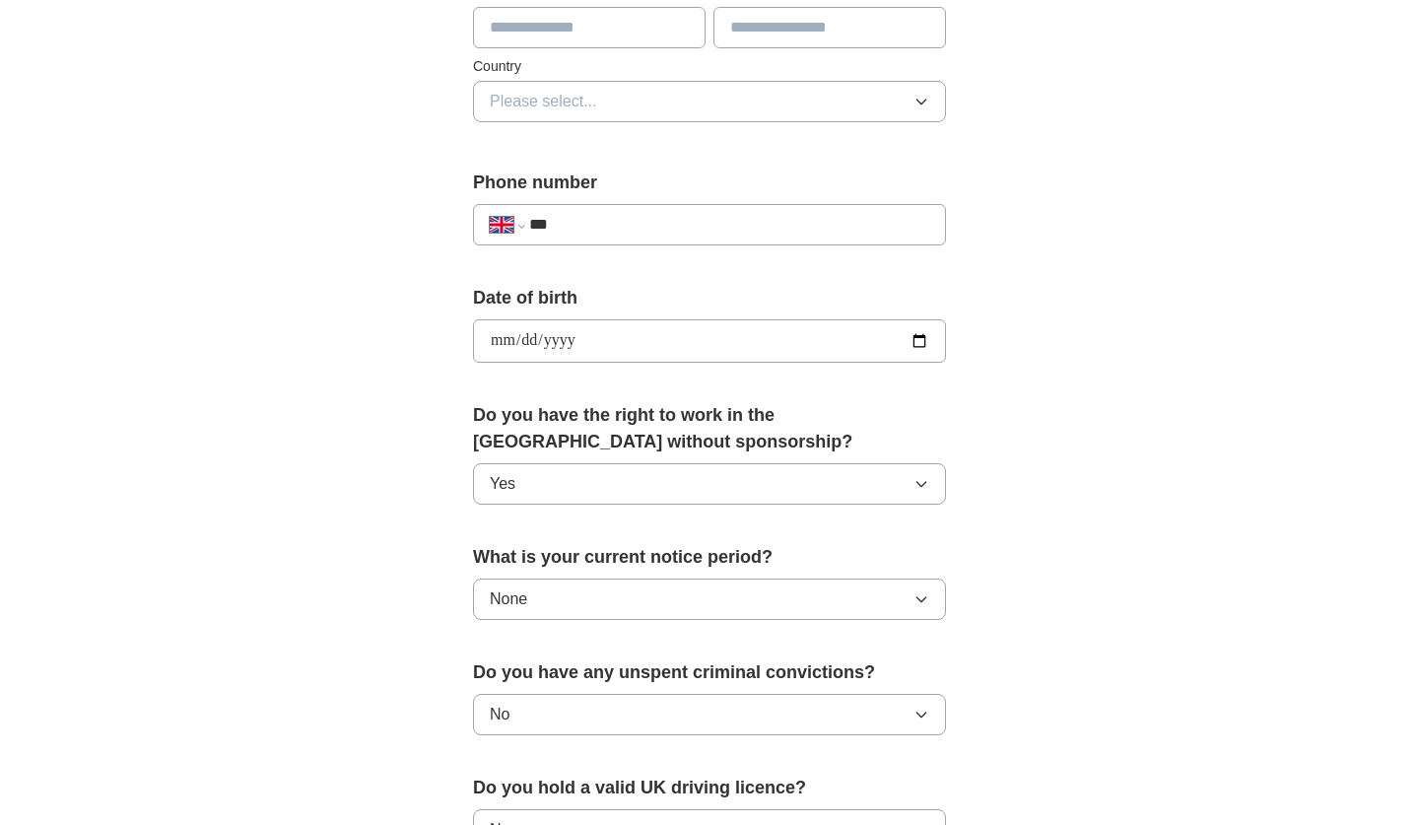
click at [418, 374] on div "**********" at bounding box center [709, 370] width 631 height 1657
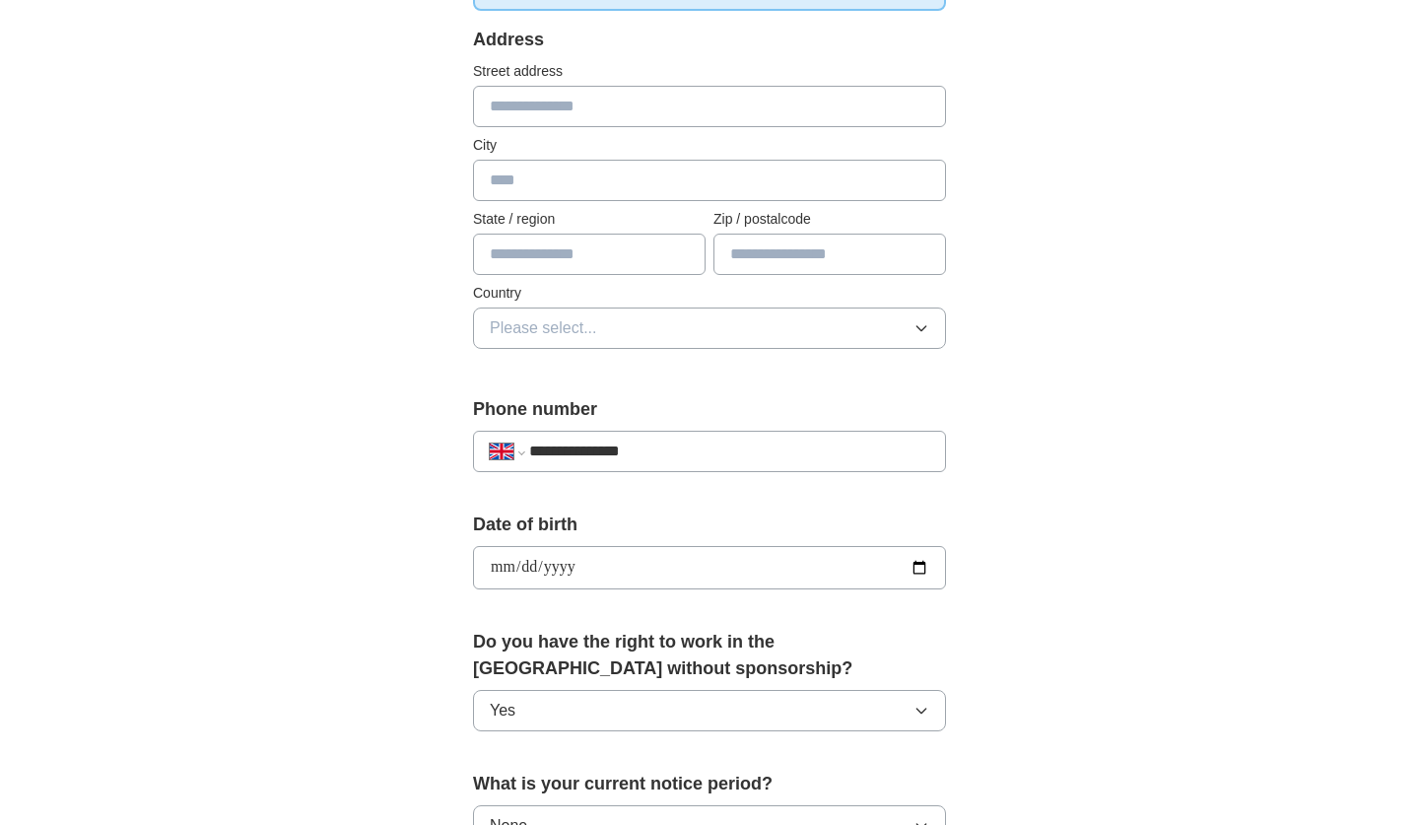
type input "**********"
click at [401, 311] on div "**********" at bounding box center [709, 596] width 631 height 1657
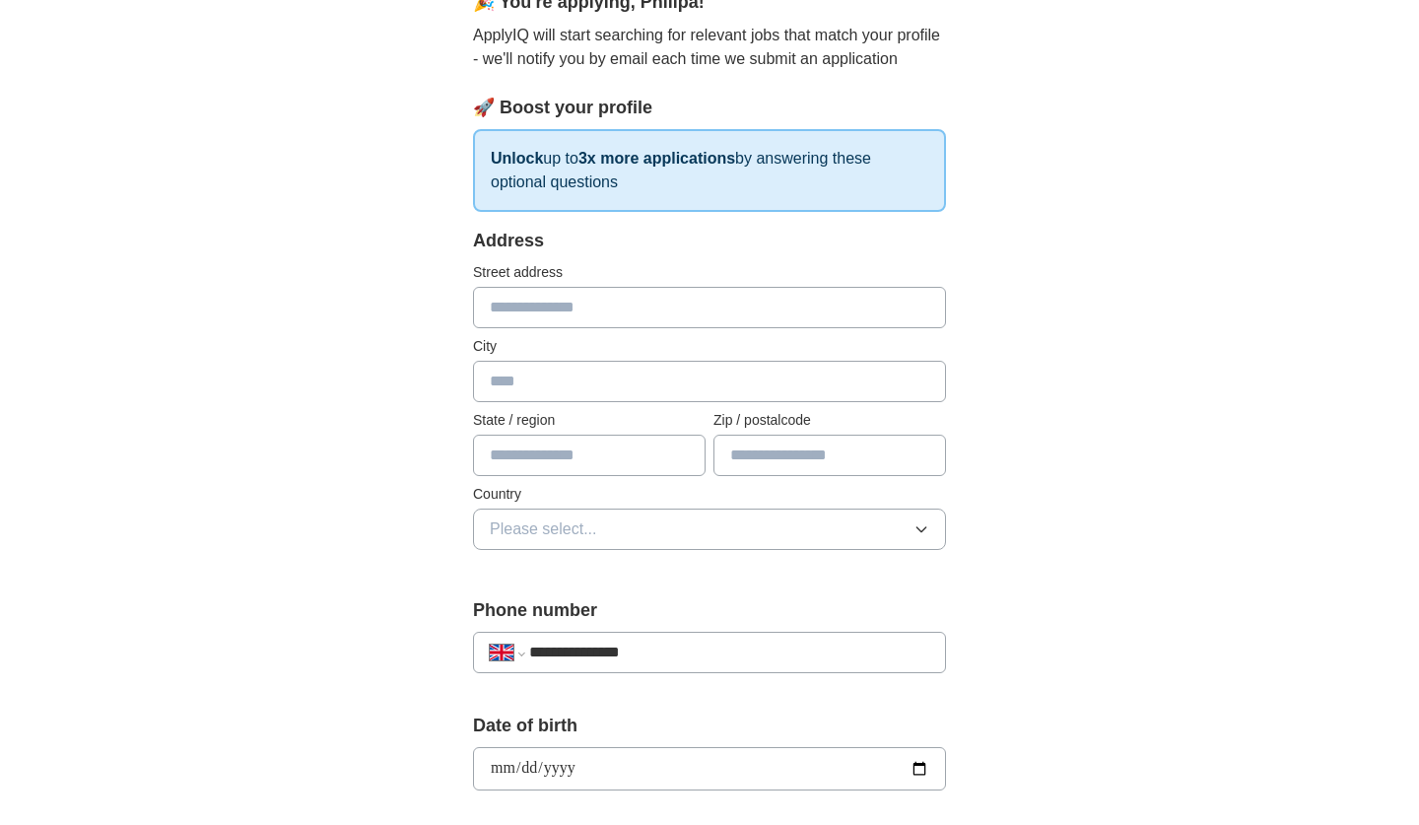
scroll to position [178, 0]
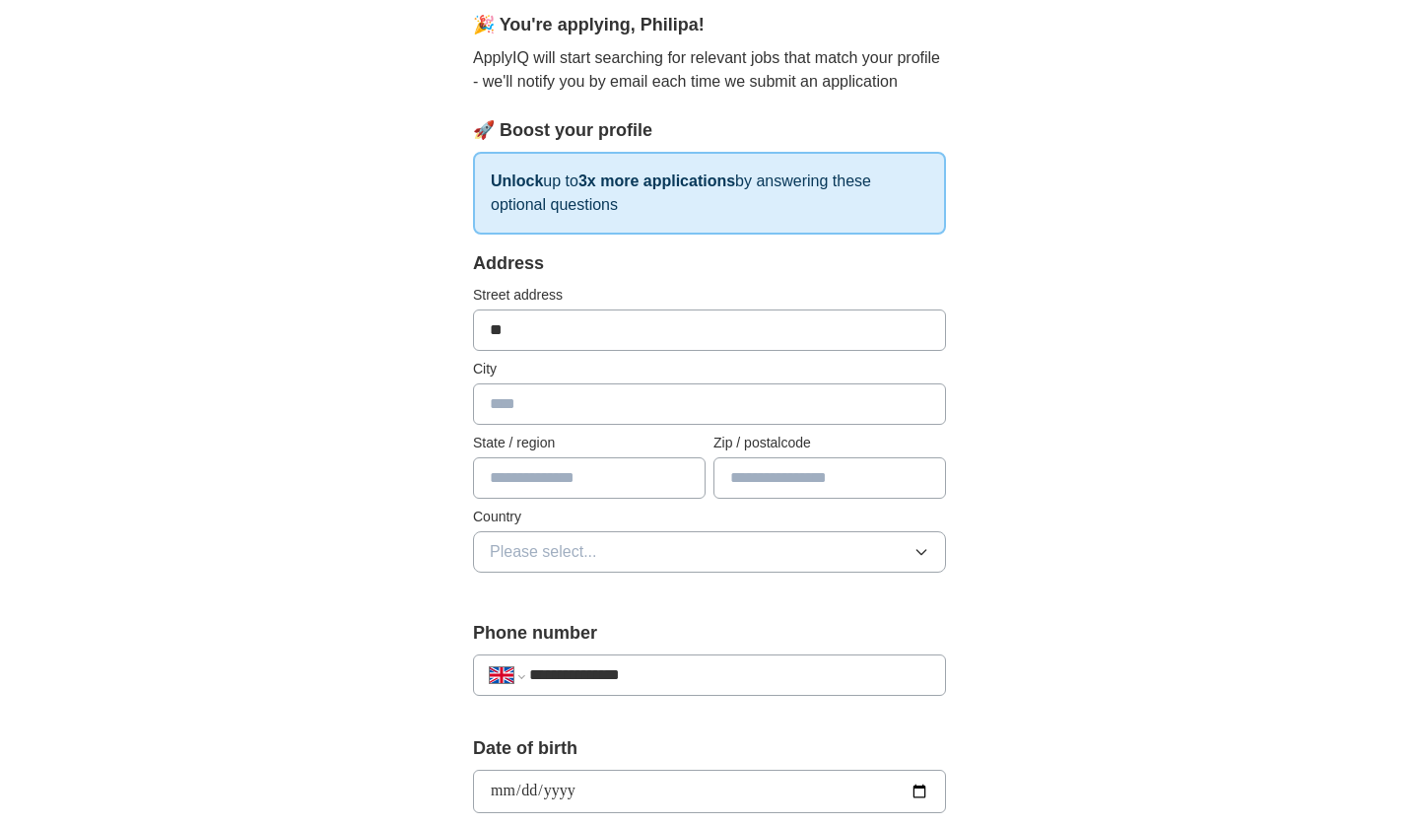
type input "*"
type input "**********"
click at [373, 462] on div "**********" at bounding box center [709, 766] width 1261 height 1768
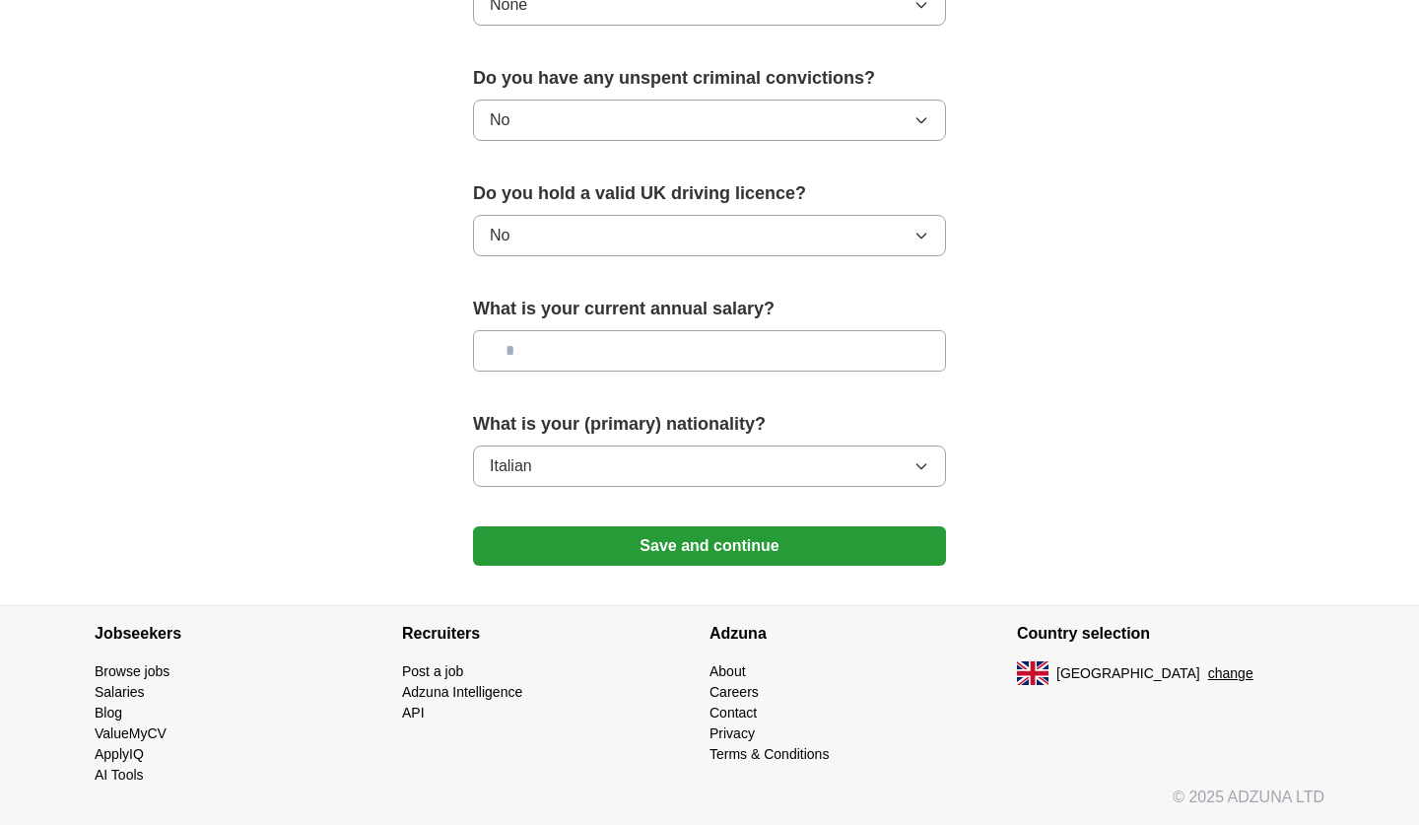
scroll to position [1225, 0]
click at [524, 549] on button "Save and continue" at bounding box center [709, 545] width 473 height 39
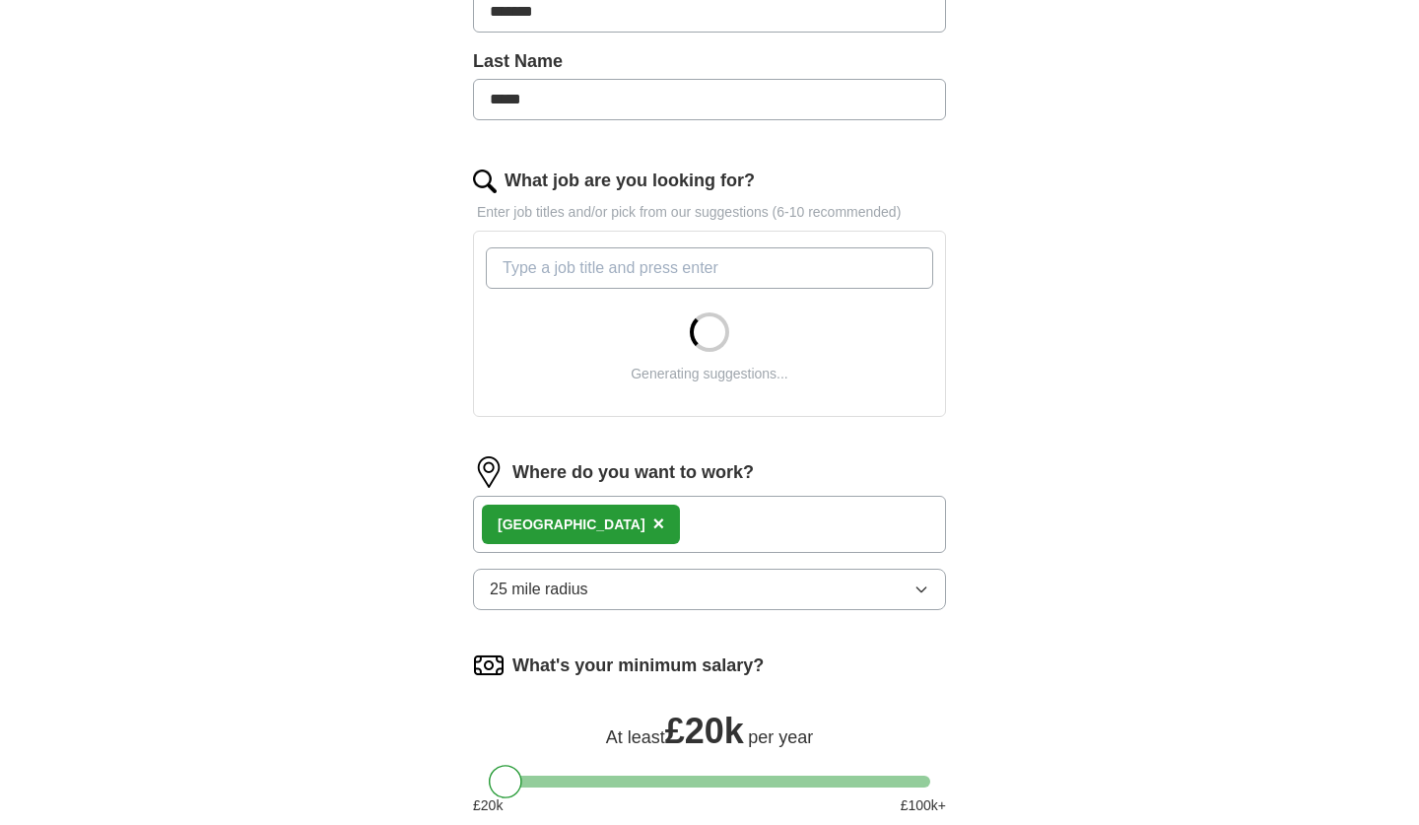
scroll to position [484, 0]
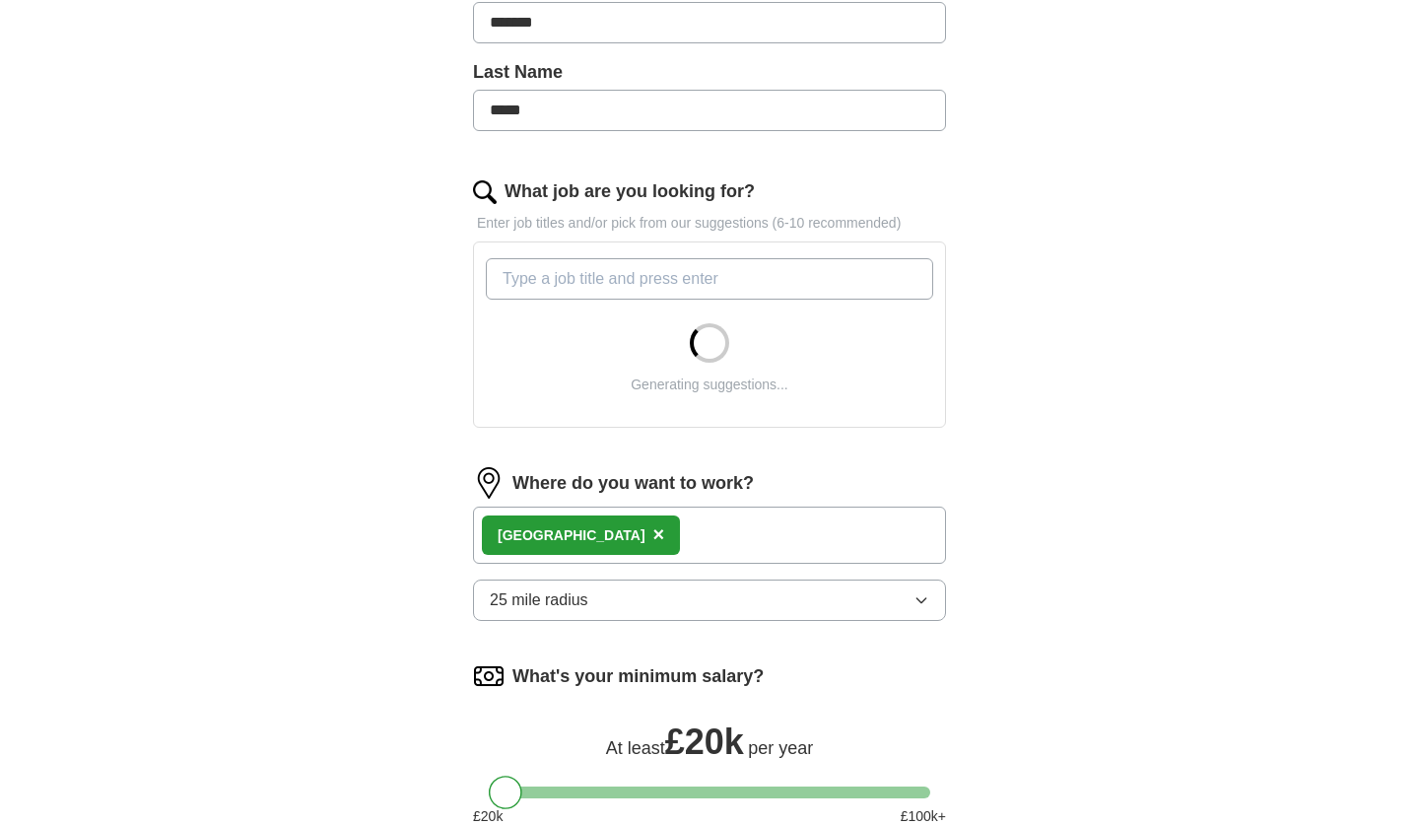
click at [899, 590] on button "25 mile radius" at bounding box center [709, 599] width 473 height 41
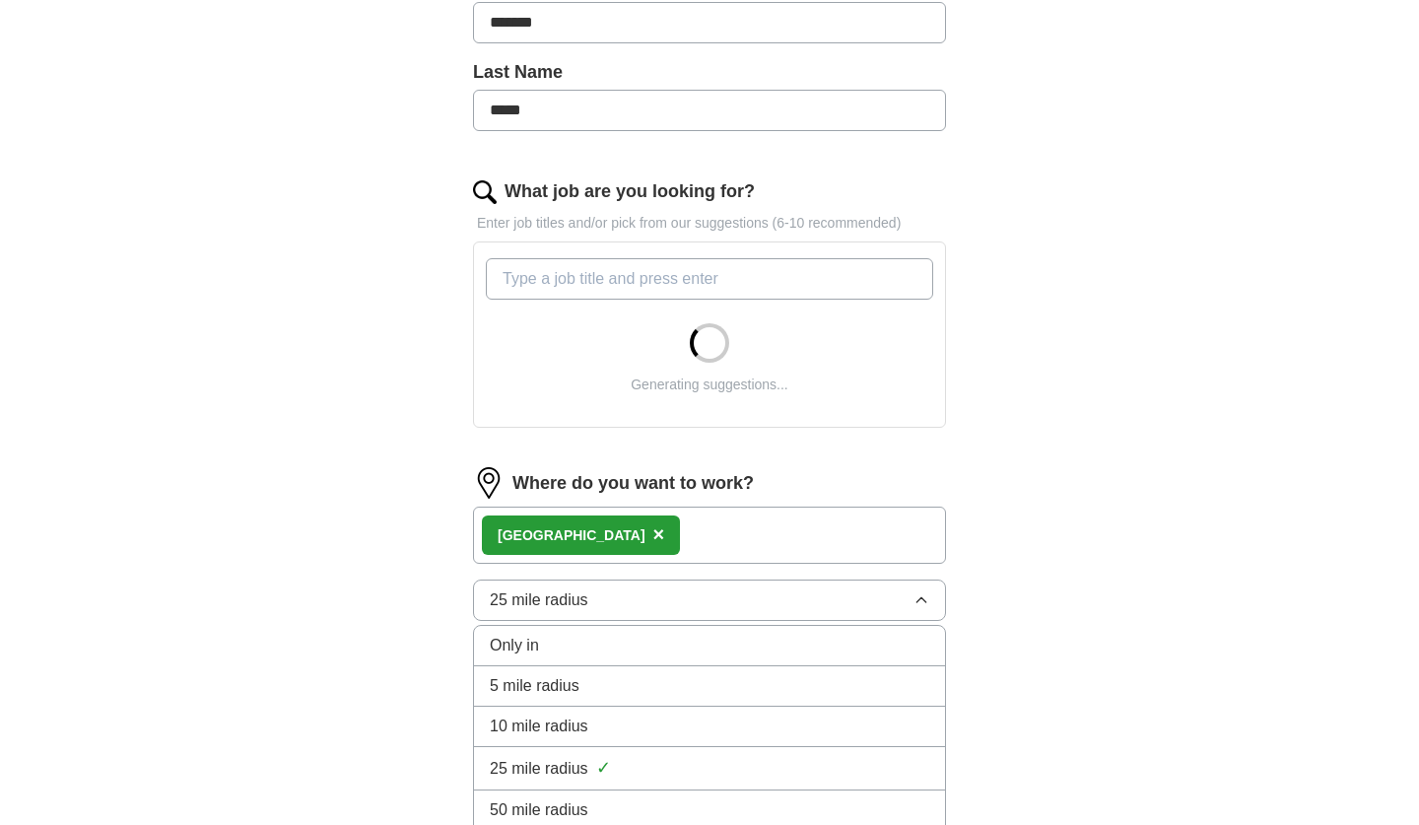
click at [810, 703] on li "5 mile radius" at bounding box center [709, 686] width 471 height 40
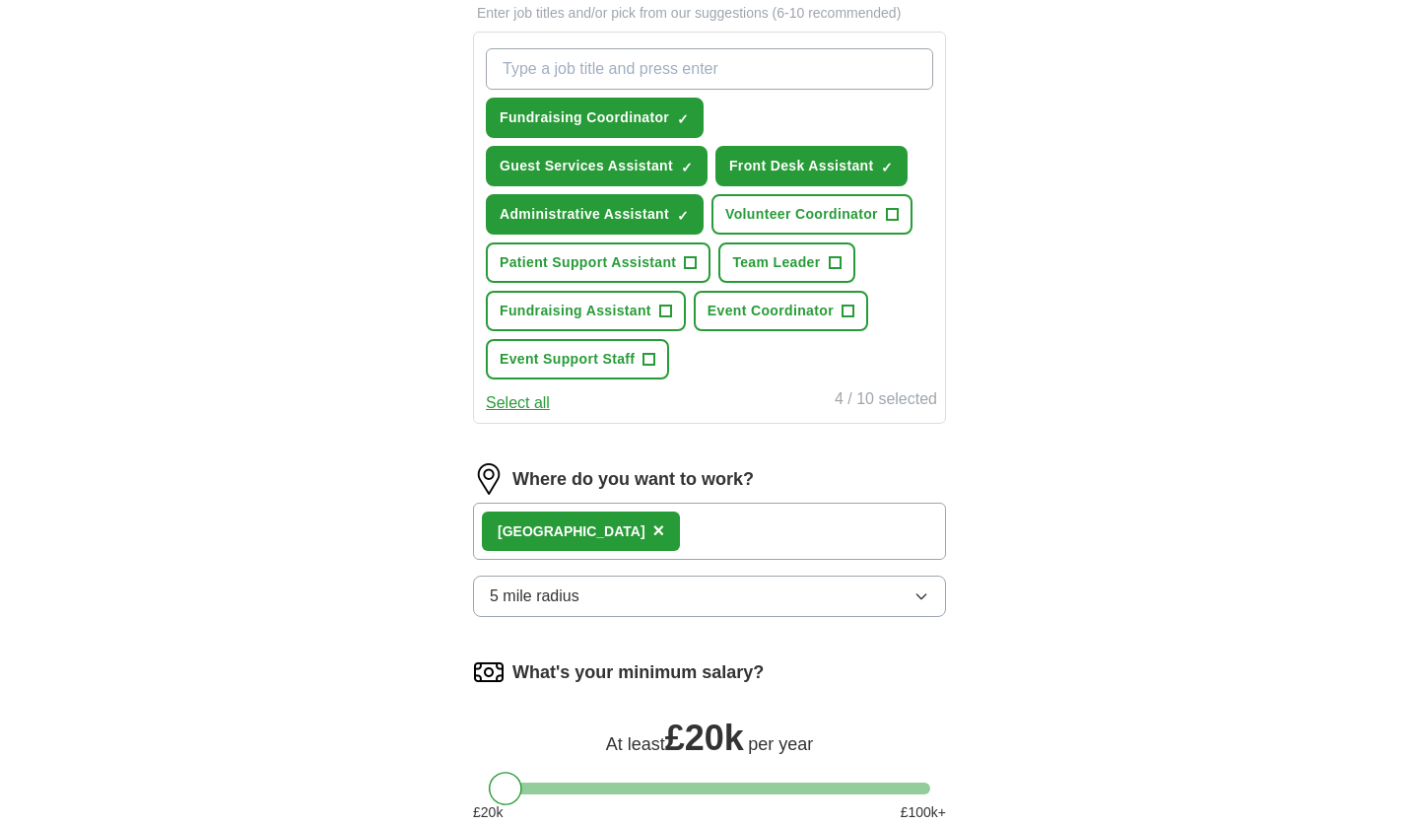
scroll to position [700, 0]
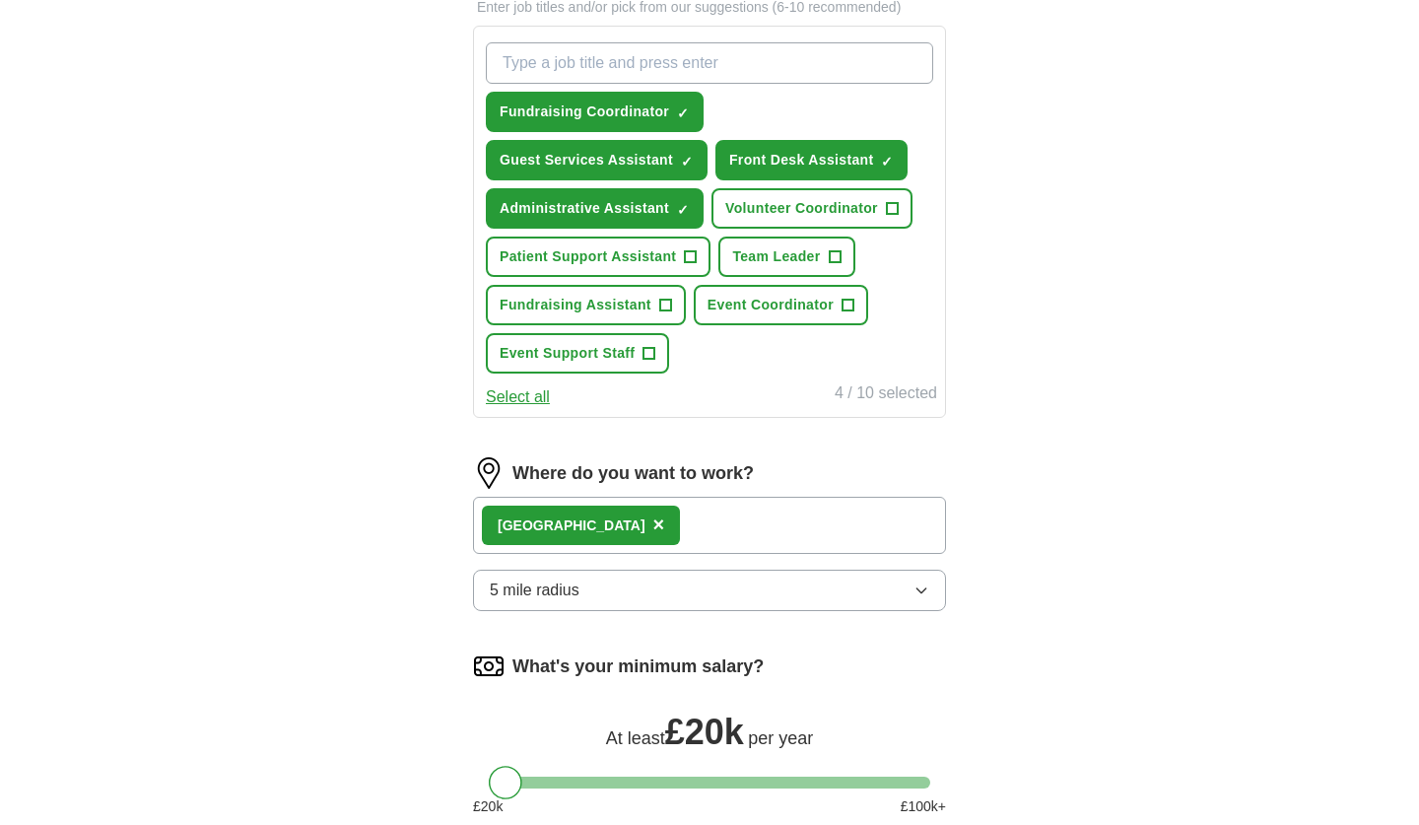
click at [732, 253] on span "Team Leader" at bounding box center [776, 256] width 88 height 21
click at [635, 285] on button "Fundraising Assistant +" at bounding box center [586, 305] width 200 height 40
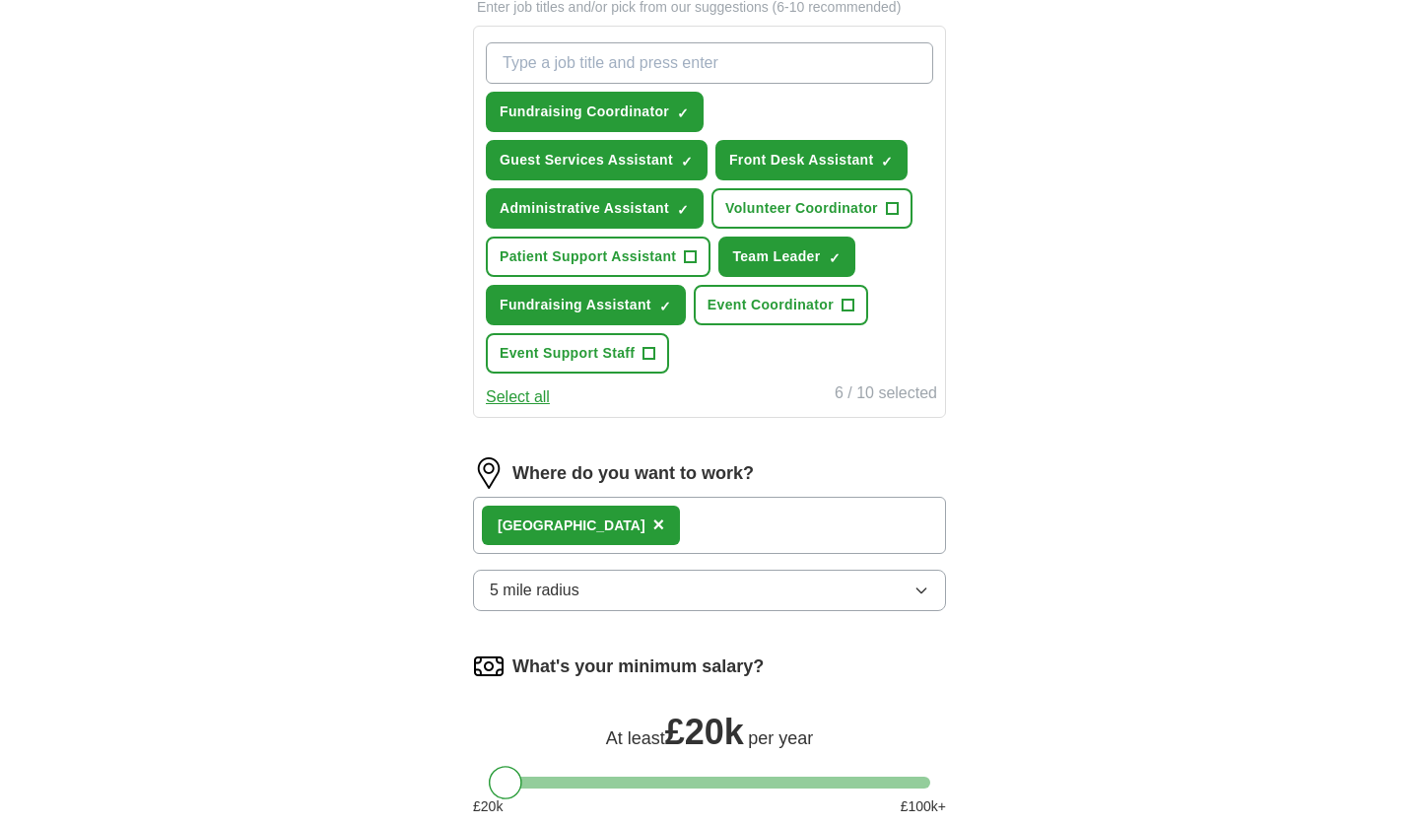
click at [669, 333] on button "Event Support Staff +" at bounding box center [577, 353] width 183 height 40
click at [710, 236] on button "Patient Support Assistant +" at bounding box center [598, 256] width 225 height 40
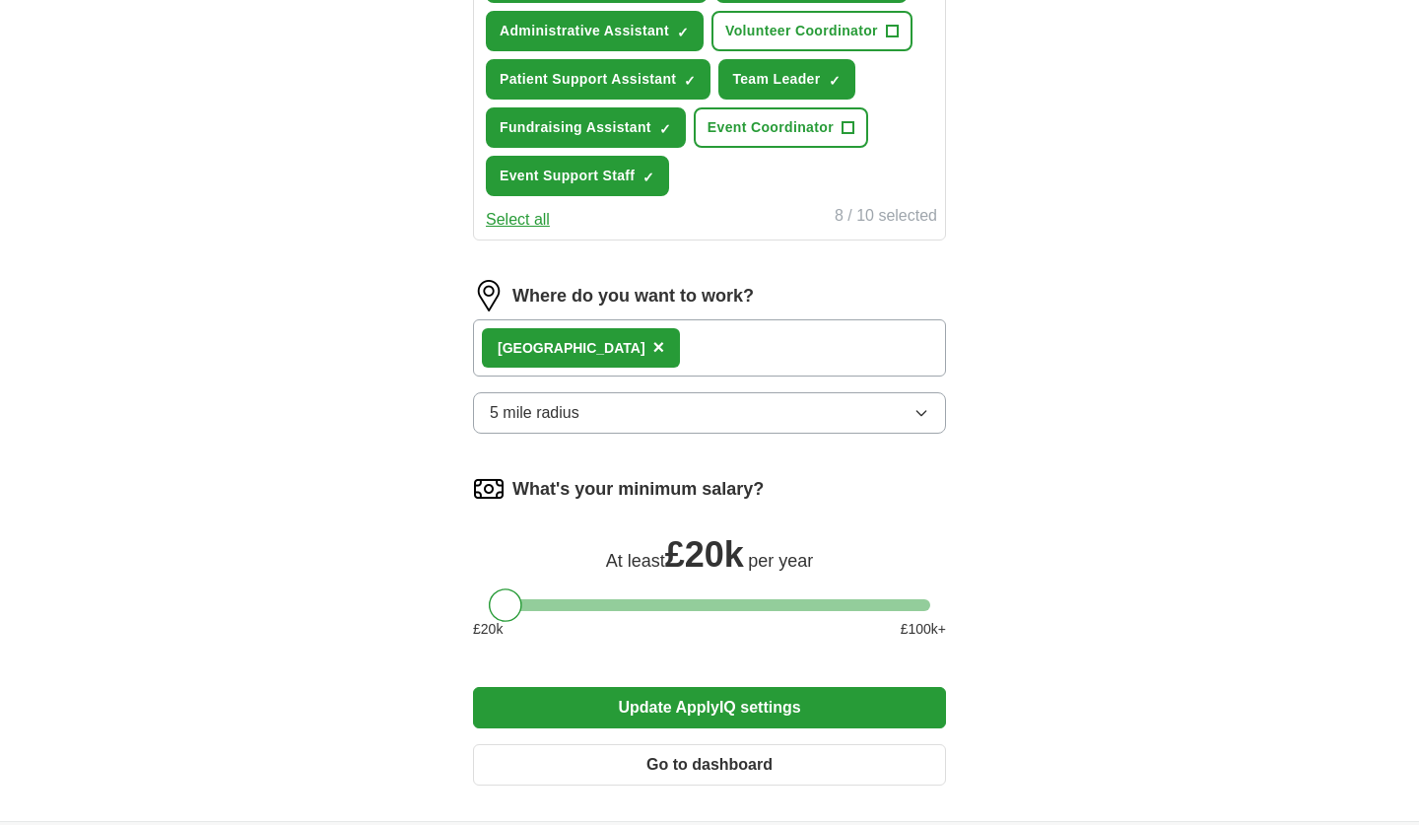
scroll to position [878, 0]
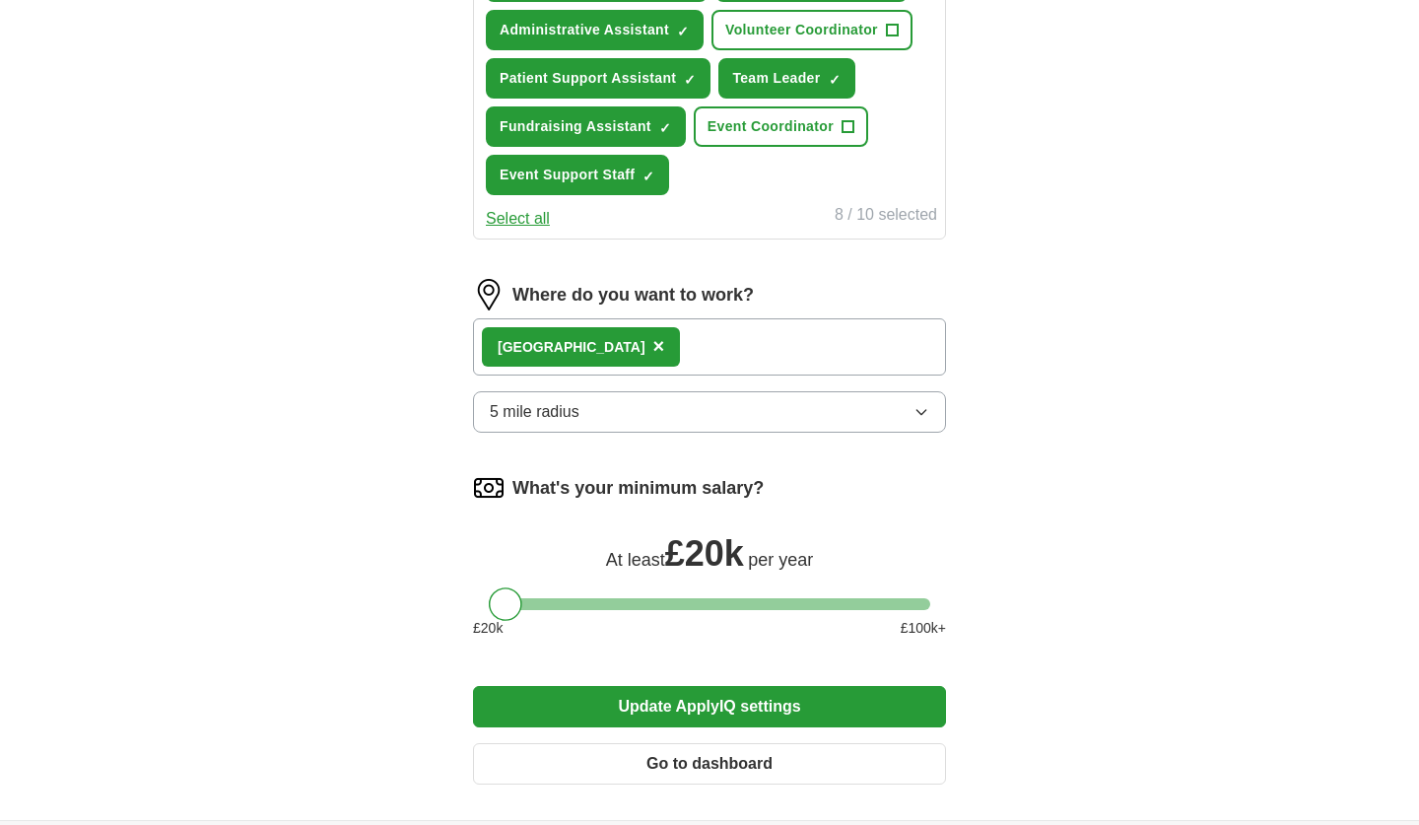
click at [594, 686] on button "Update ApplyIQ settings" at bounding box center [709, 706] width 473 height 41
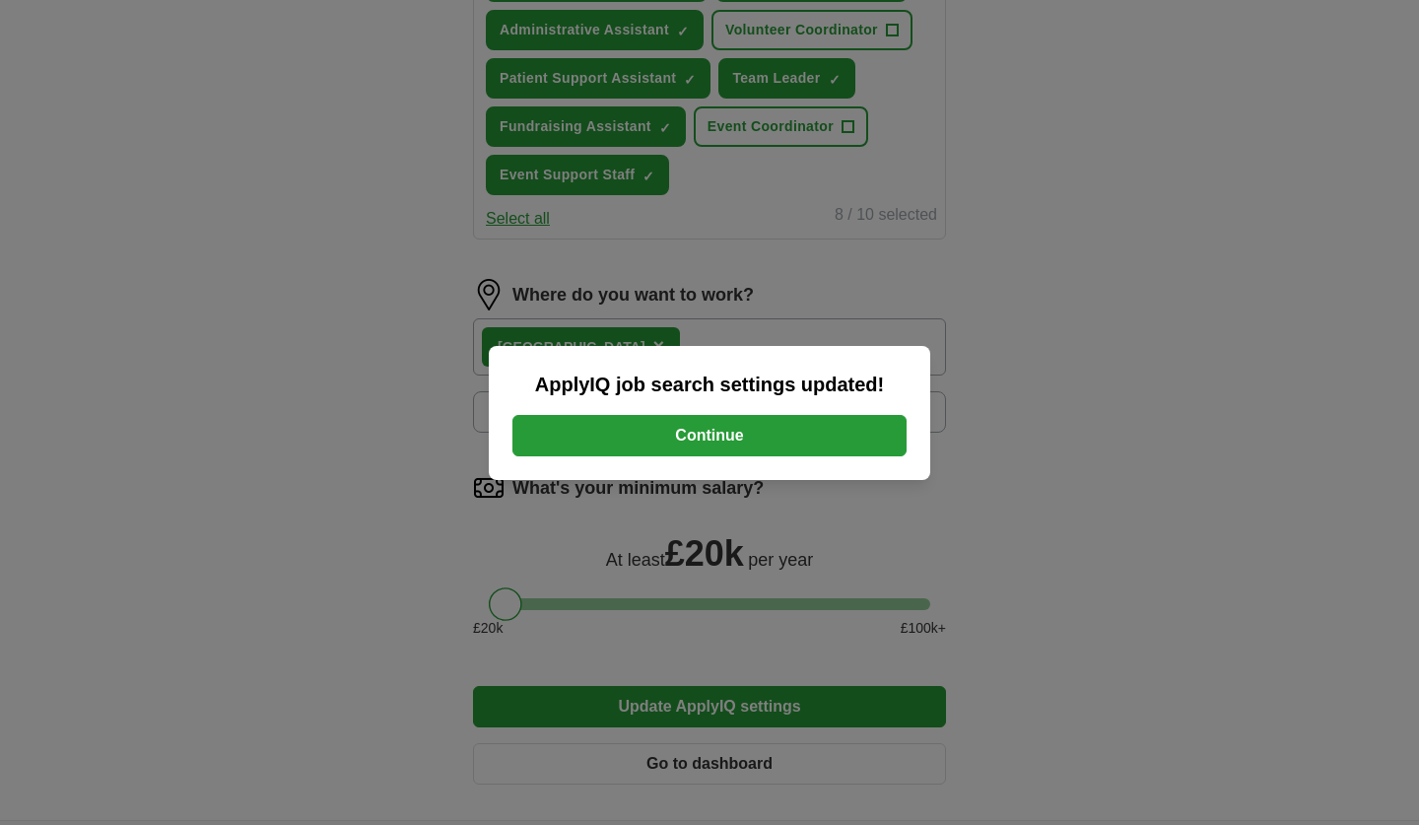
click at [678, 437] on button "Continue" at bounding box center [709, 435] width 394 height 41
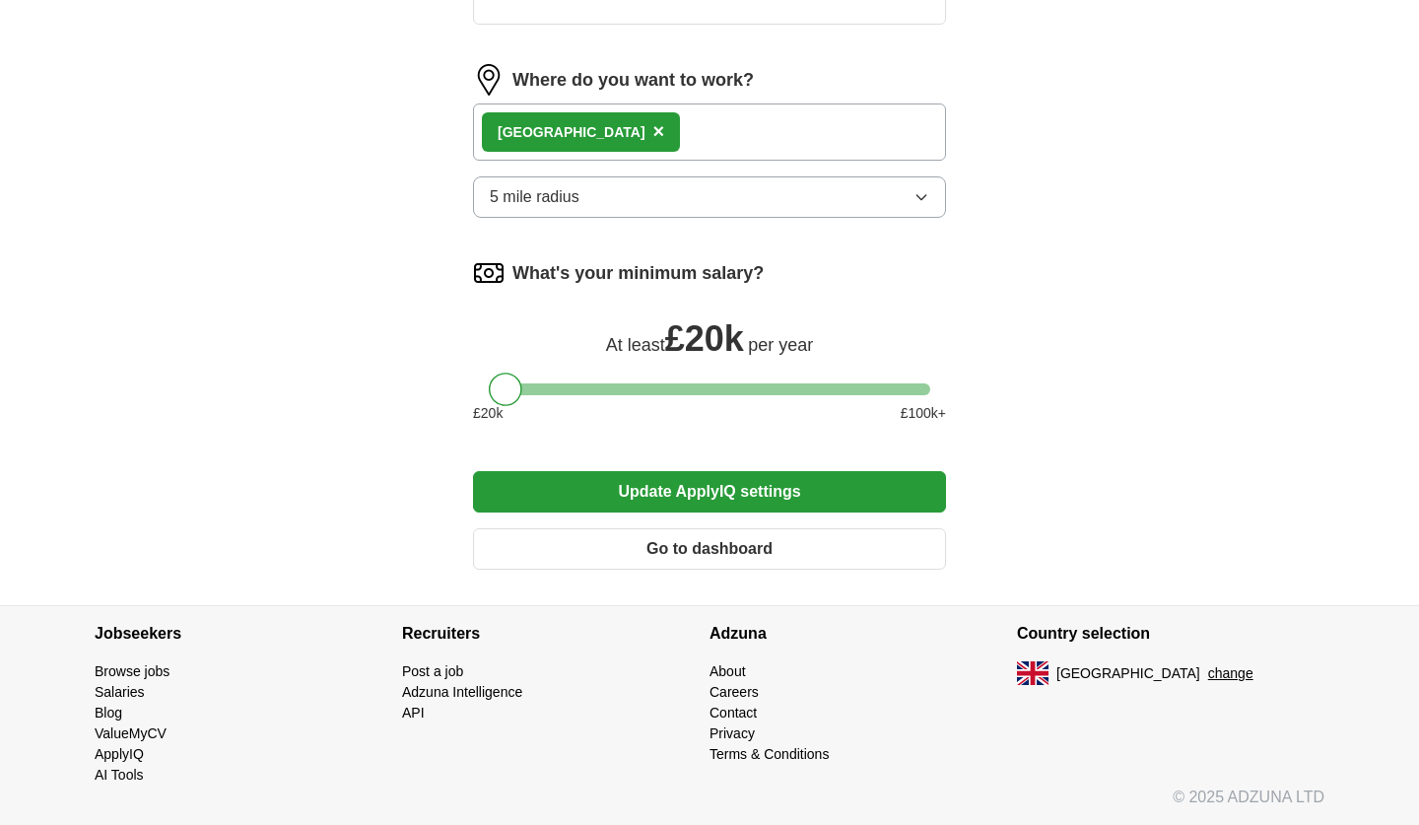
scroll to position [887, 0]
drag, startPoint x: 504, startPoint y: 387, endPoint x: 464, endPoint y: 389, distance: 39.5
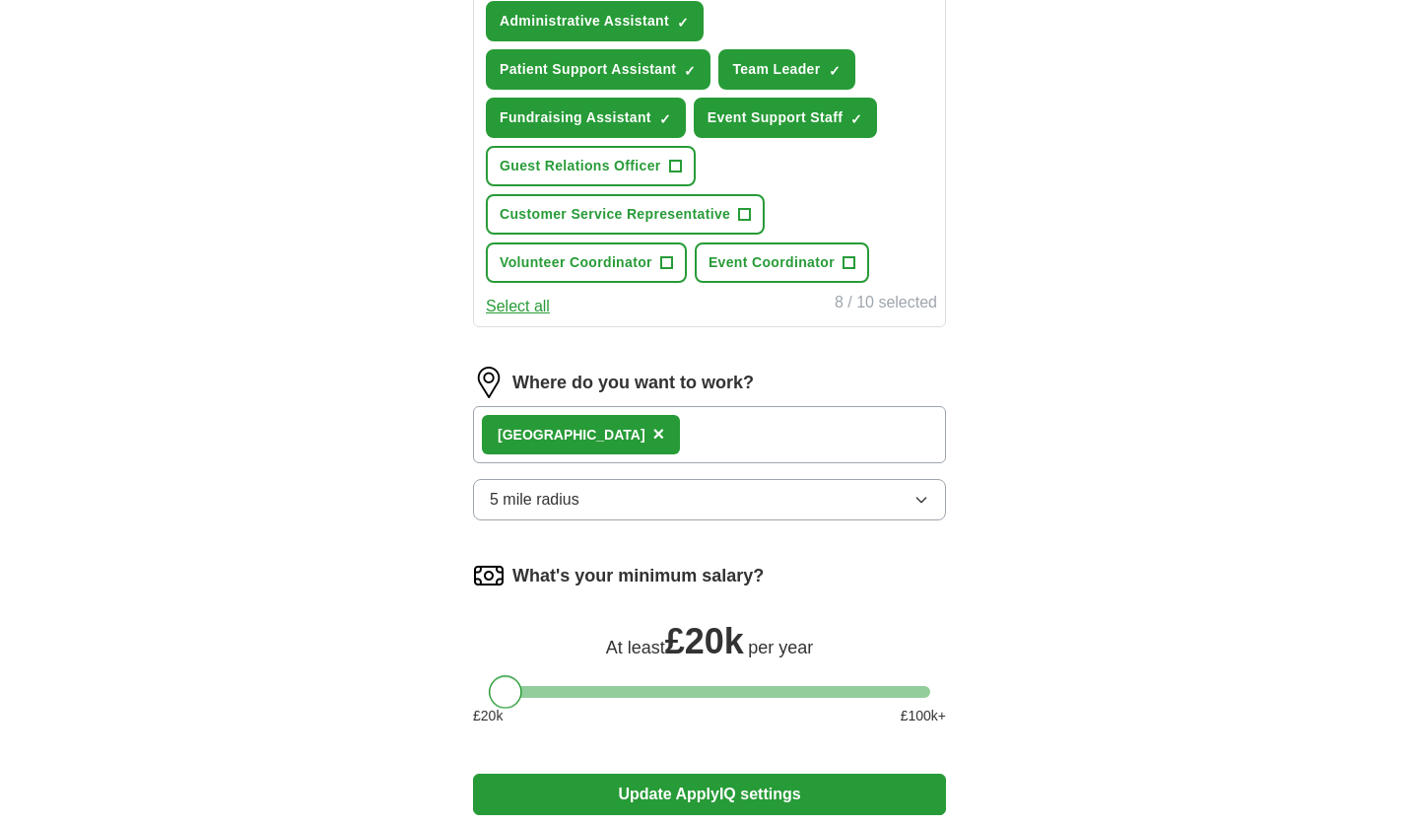
drag, startPoint x: 505, startPoint y: 641, endPoint x: 343, endPoint y: 646, distance: 161.7
click at [343, 646] on div "ApplyIQ Let ApplyIQ do the hard work of searching and applying for jobs. Just t…" at bounding box center [709, 40] width 1261 height 1734
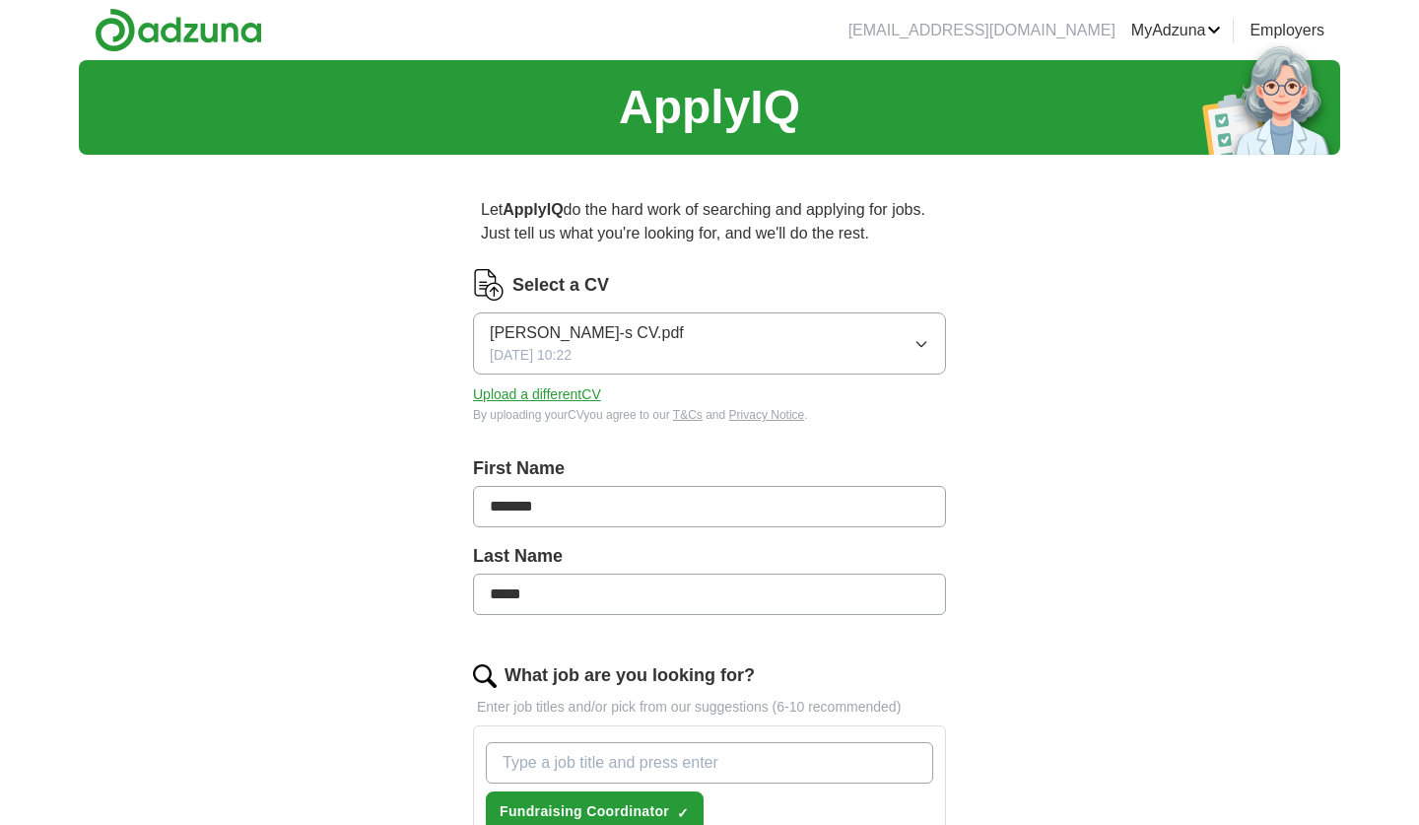
scroll to position [0, 0]
click at [1174, 21] on link "MyAdzuna" at bounding box center [1176, 31] width 91 height 24
click at [0, 0] on link "Preferences" at bounding box center [0, 0] width 0 height 0
